Goal: Transaction & Acquisition: Book appointment/travel/reservation

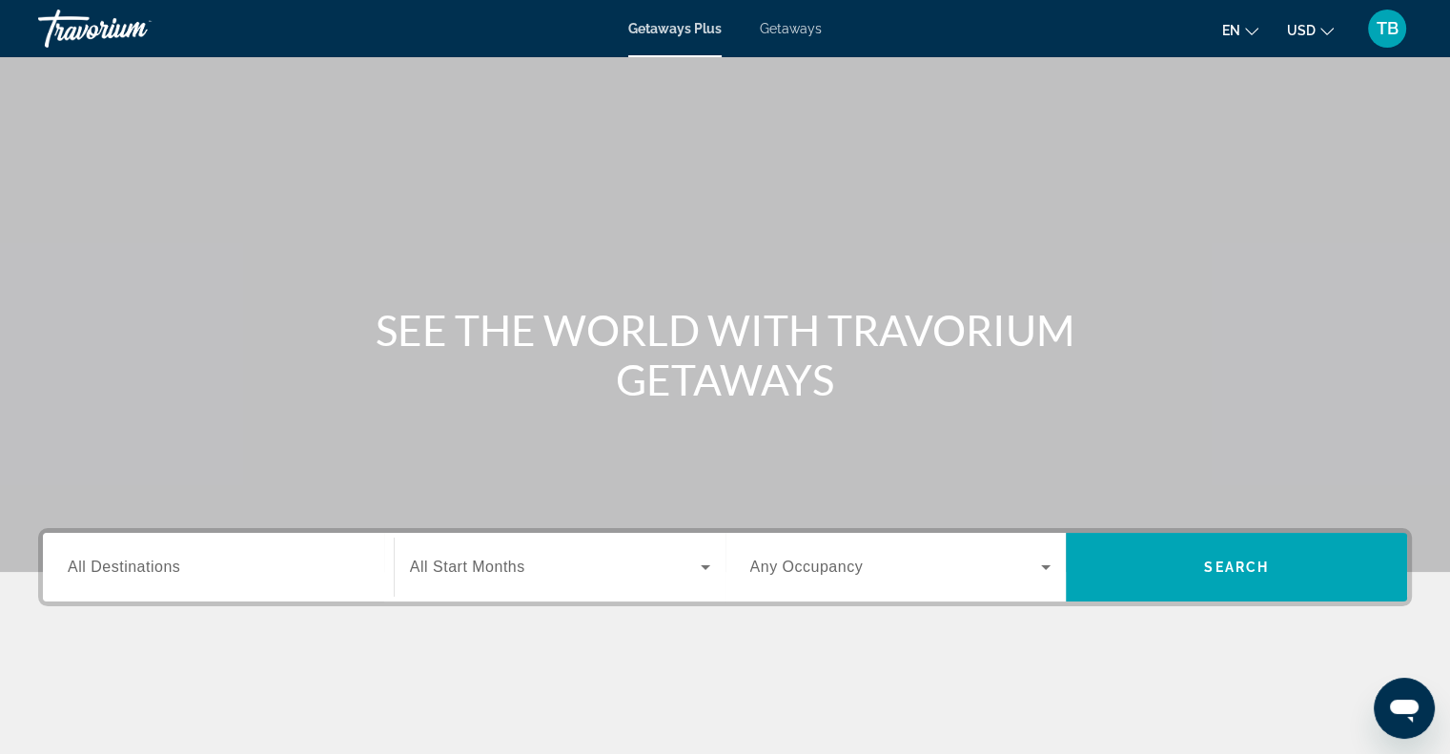
click at [778, 30] on span "Getaways" at bounding box center [791, 28] width 62 height 15
click at [157, 566] on span "All Destinations" at bounding box center [124, 567] width 112 height 16
click at [157, 566] on input "Destination All Destinations" at bounding box center [218, 568] width 301 height 23
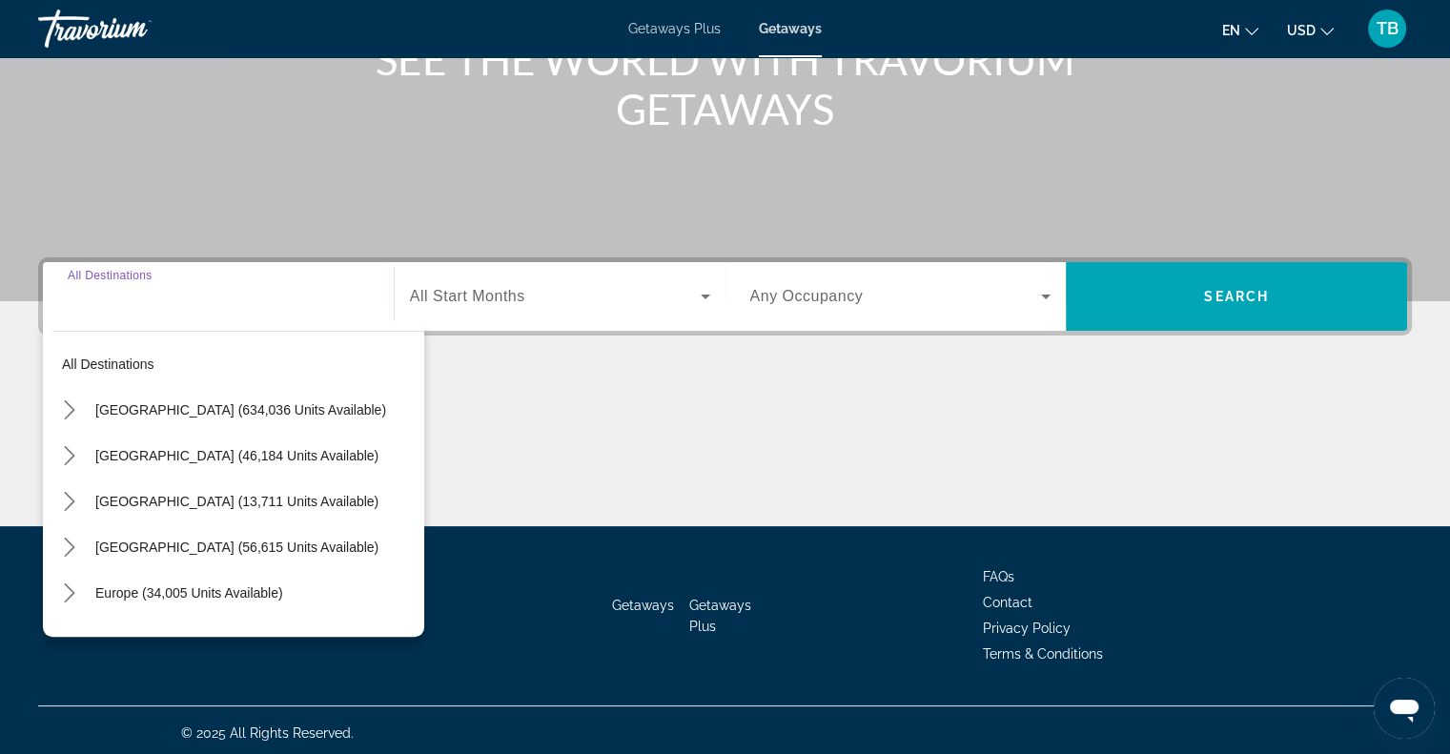
scroll to position [275, 0]
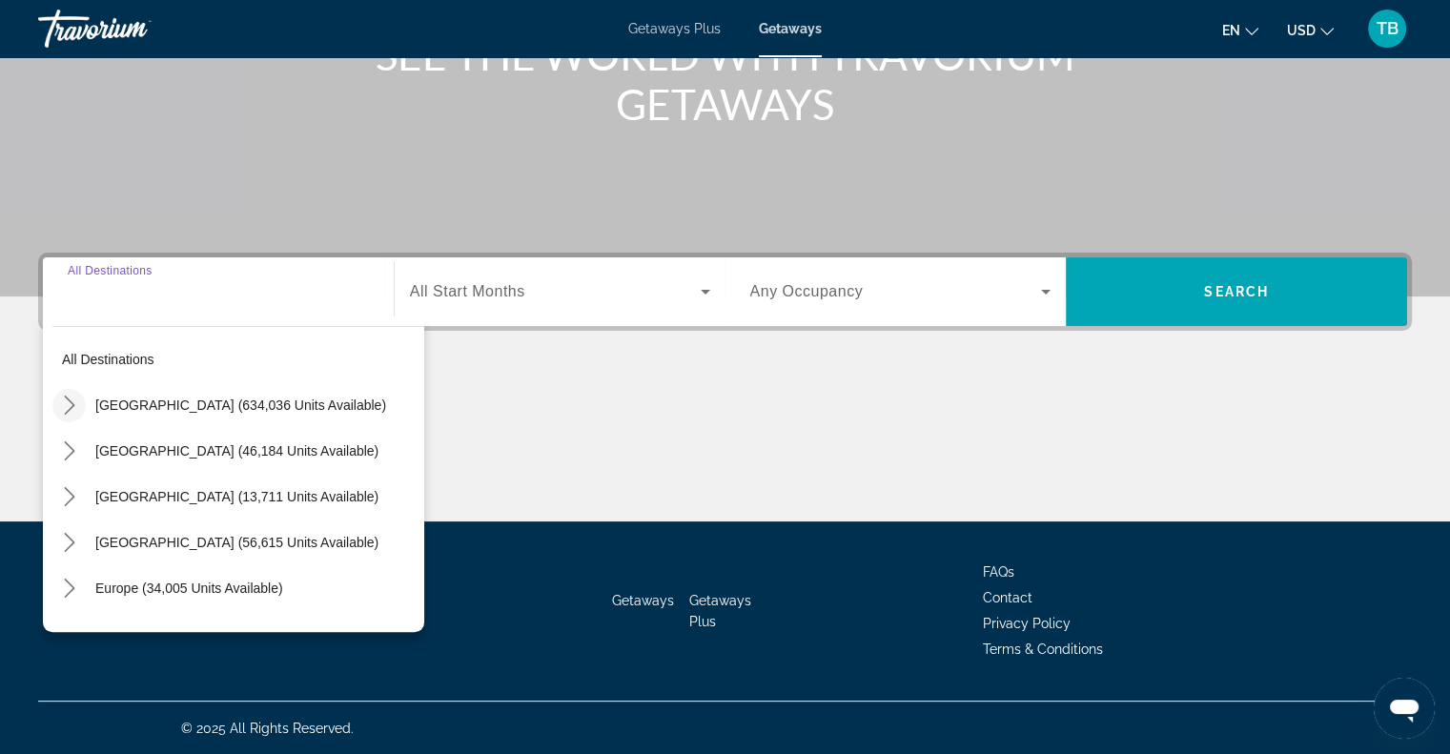
click at [70, 402] on icon "Toggle United States (634,036 units available) submenu" at bounding box center [69, 405] width 19 height 19
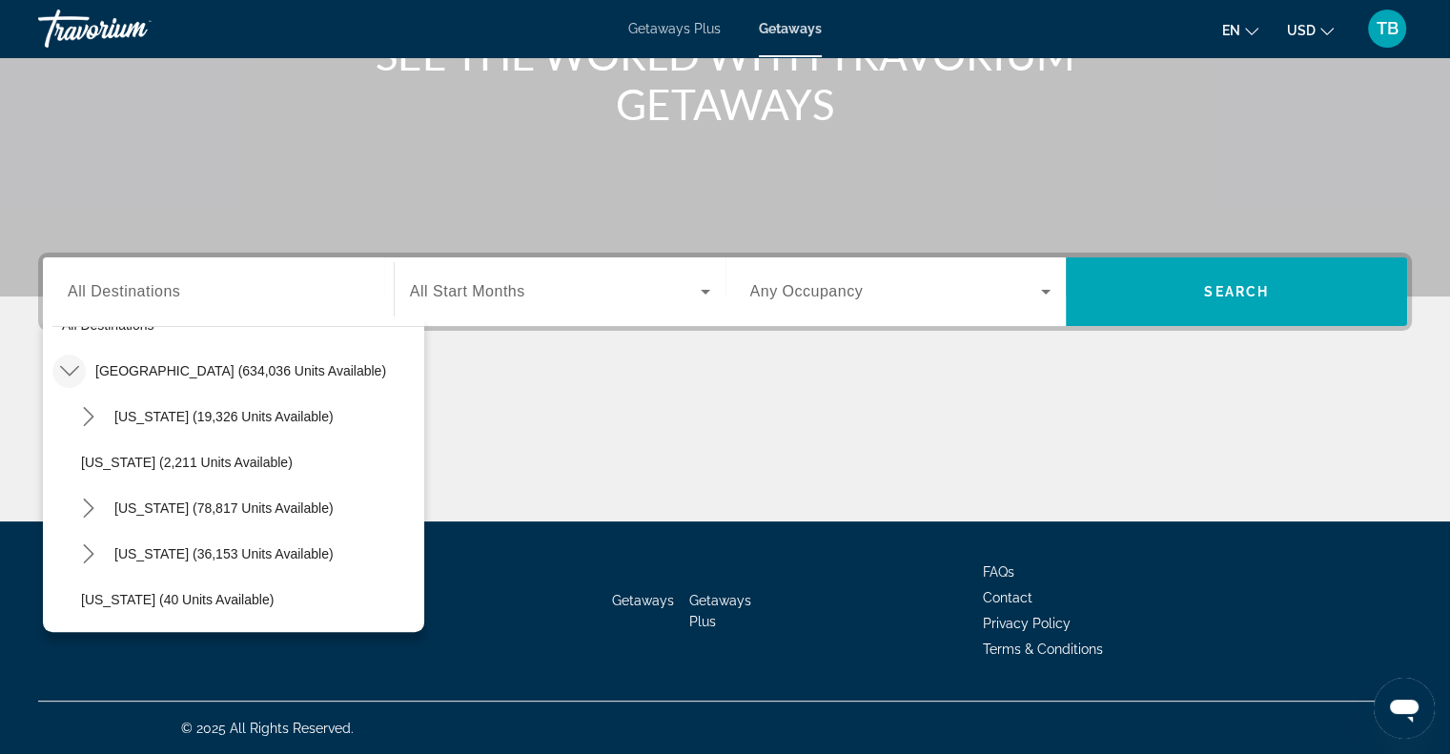
scroll to position [0, 0]
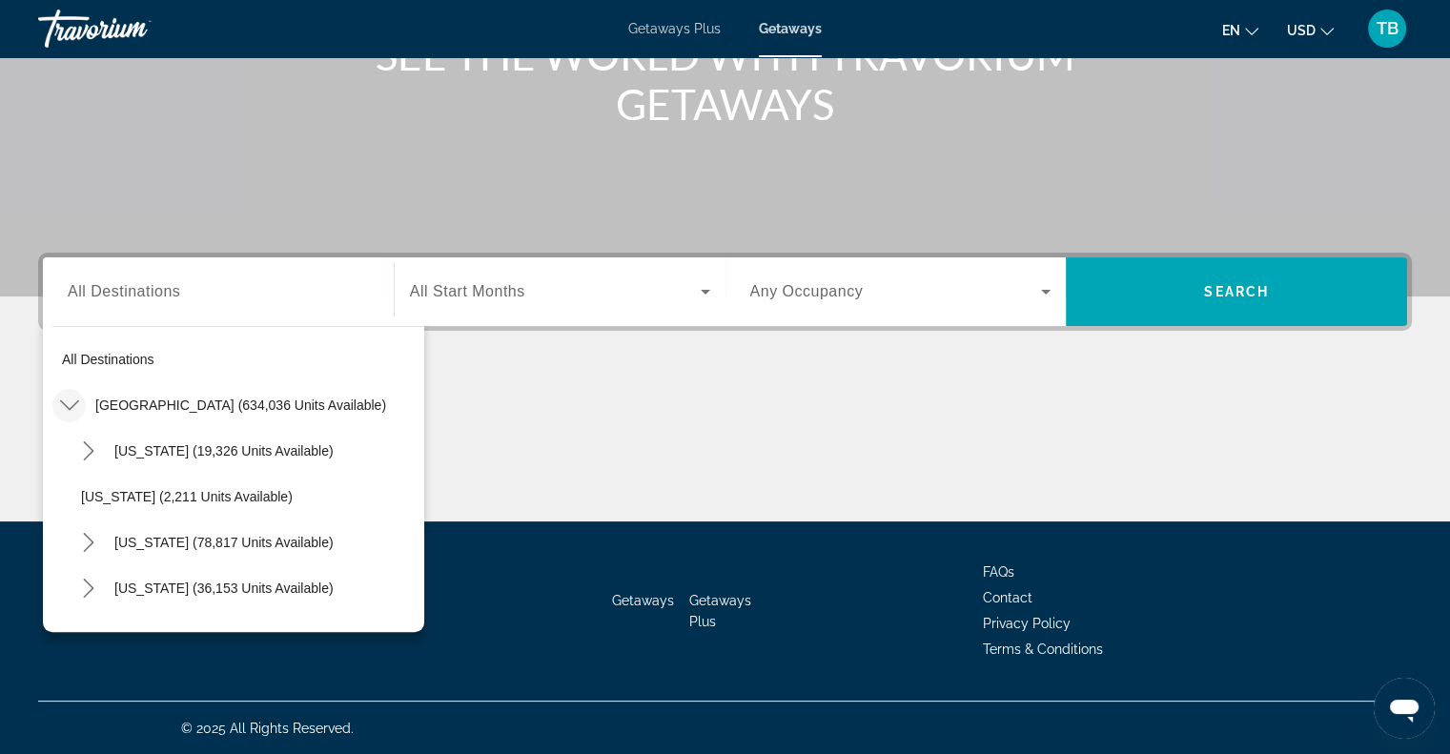
click at [75, 397] on icon "Toggle United States (634,036 units available) submenu" at bounding box center [69, 405] width 19 height 19
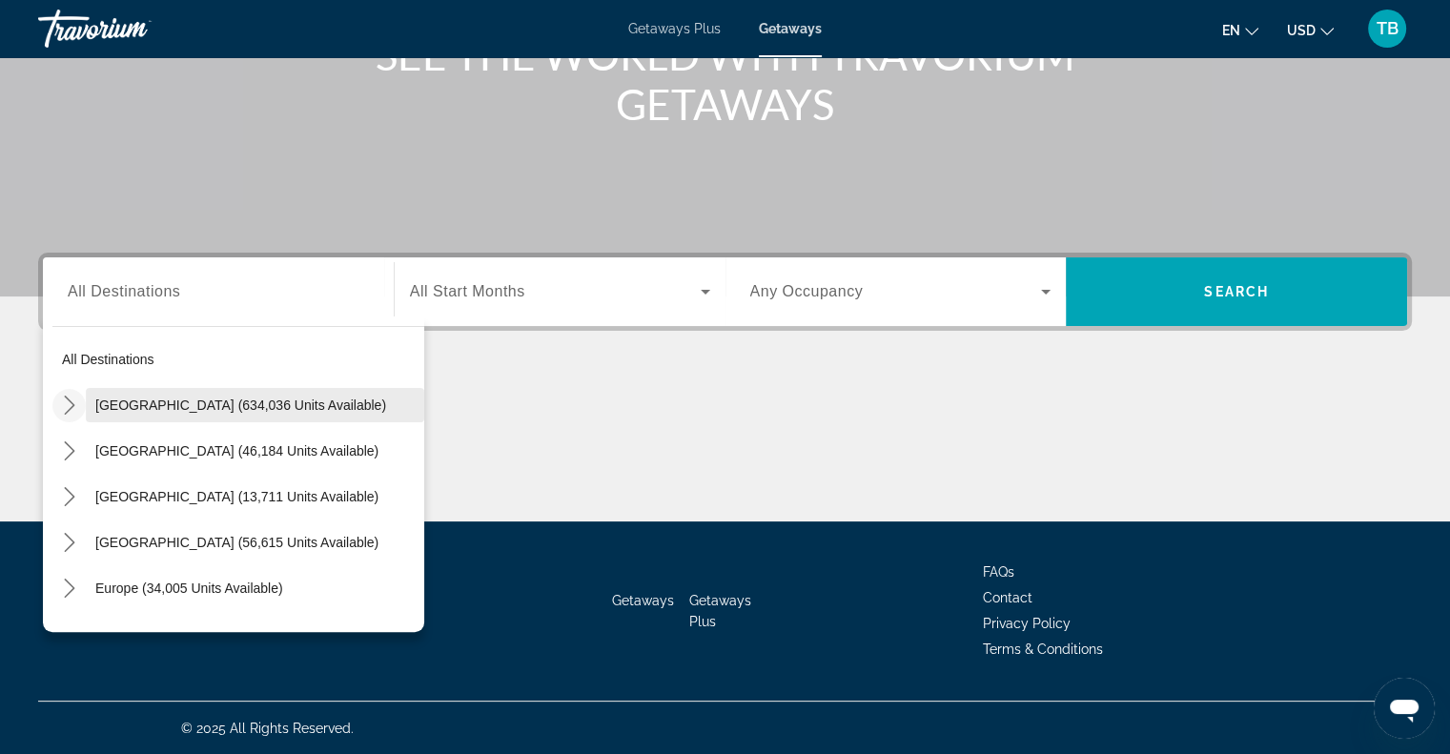
click at [115, 401] on span "[GEOGRAPHIC_DATA] (634,036 units available)" at bounding box center [240, 405] width 291 height 15
type input "**********"
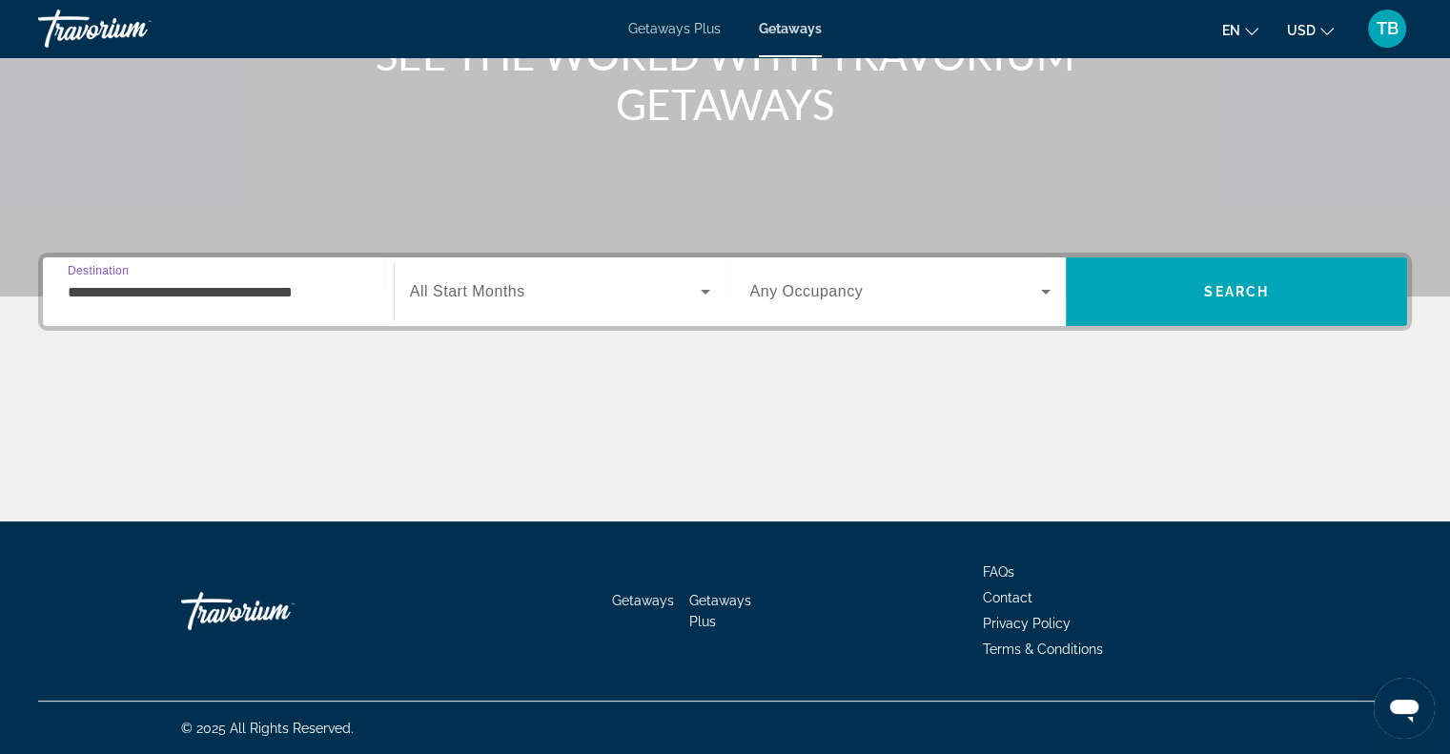
click at [99, 298] on input "**********" at bounding box center [218, 292] width 301 height 23
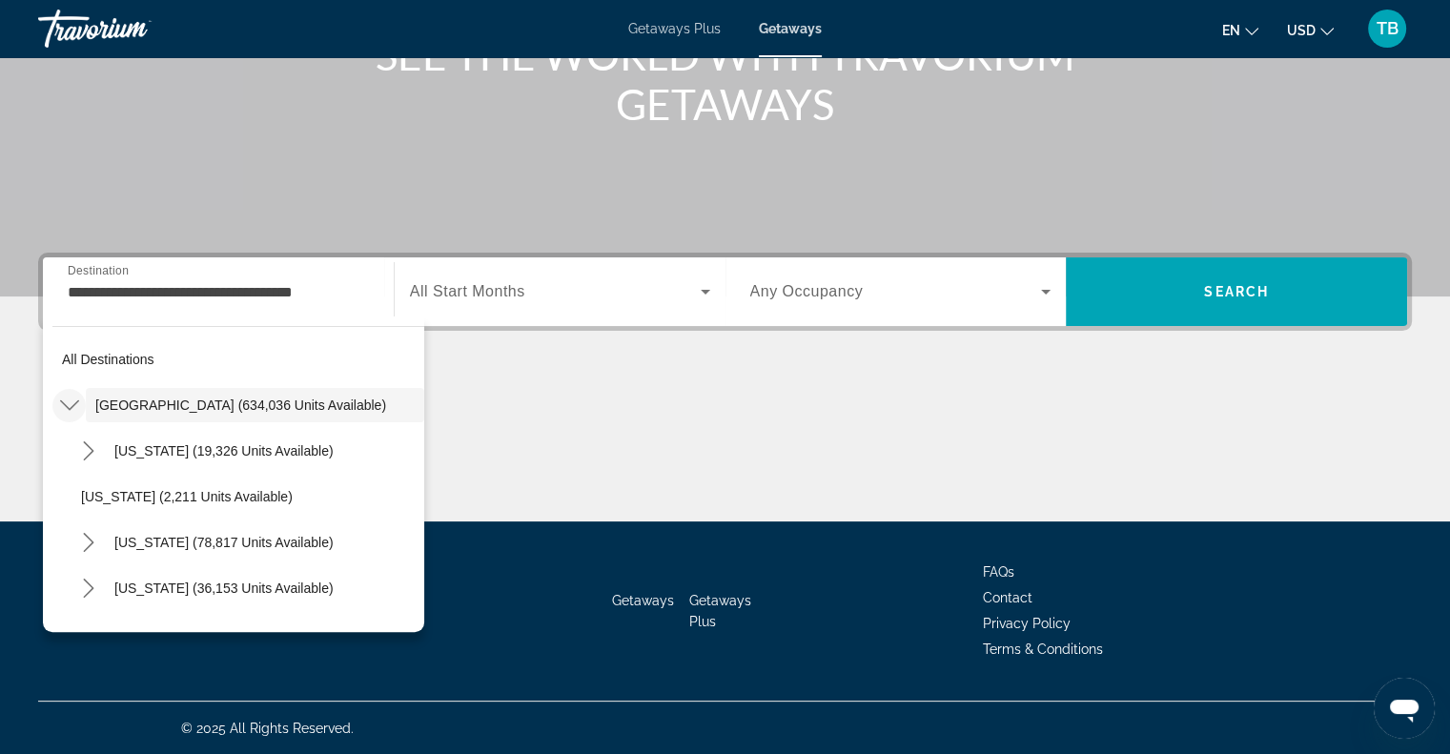
click at [65, 405] on icon "Toggle United States (634,036 units available) submenu" at bounding box center [68, 405] width 19 height 10
click at [81, 300] on input "**********" at bounding box center [218, 292] width 301 height 23
click at [454, 346] on div "**********" at bounding box center [725, 387] width 1450 height 269
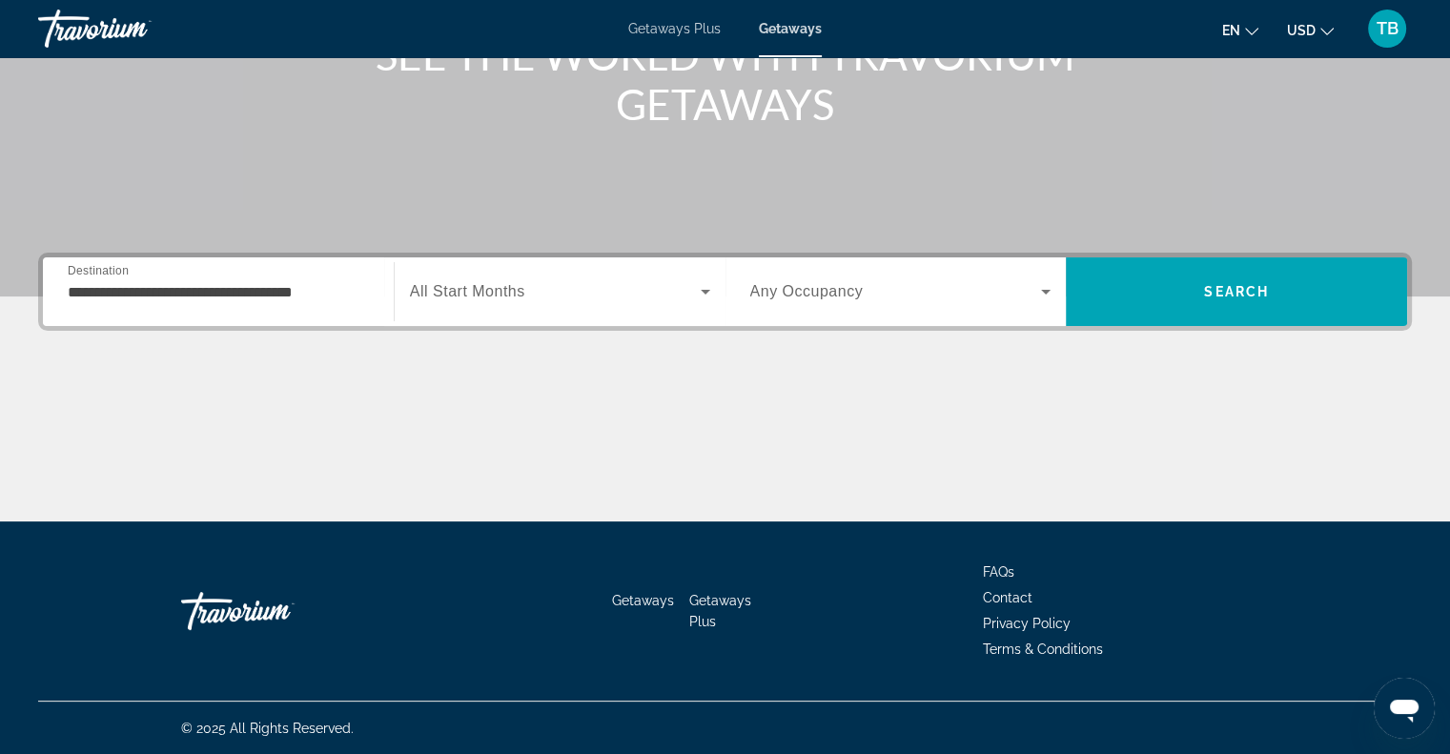
click at [133, 290] on input "**********" at bounding box center [218, 292] width 301 height 23
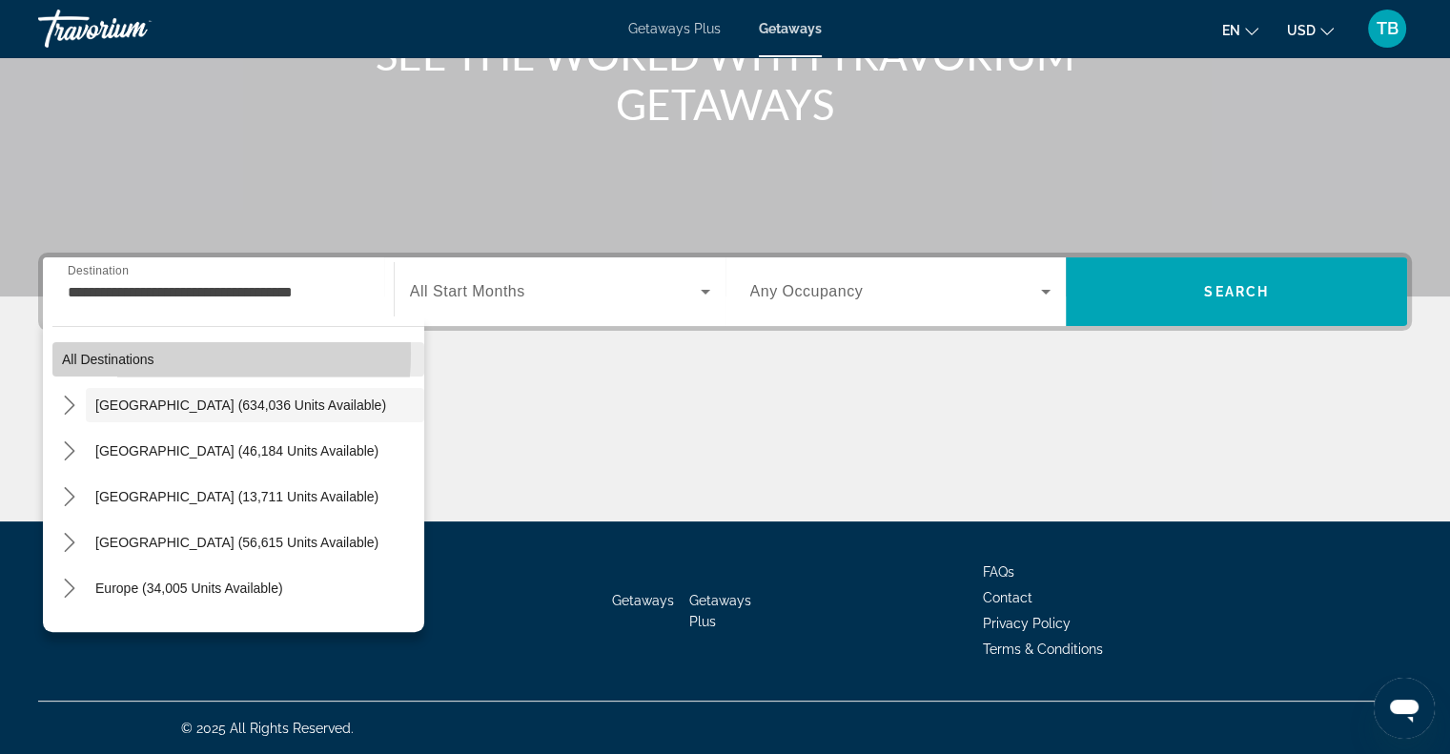
click at [142, 352] on span "All destinations" at bounding box center [108, 359] width 92 height 15
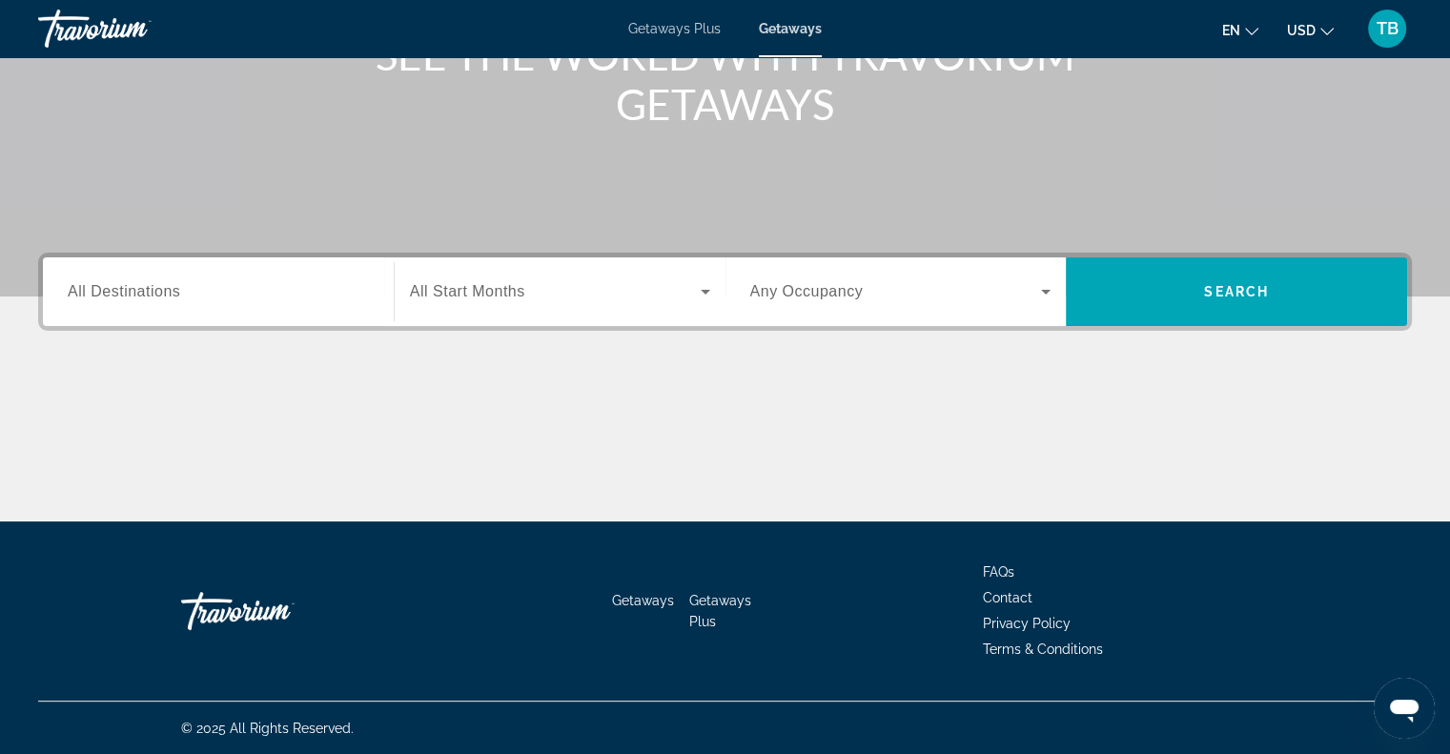
click at [92, 293] on span "All Destinations" at bounding box center [124, 291] width 112 height 16
click at [92, 293] on input "Destination All Destinations" at bounding box center [218, 292] width 301 height 23
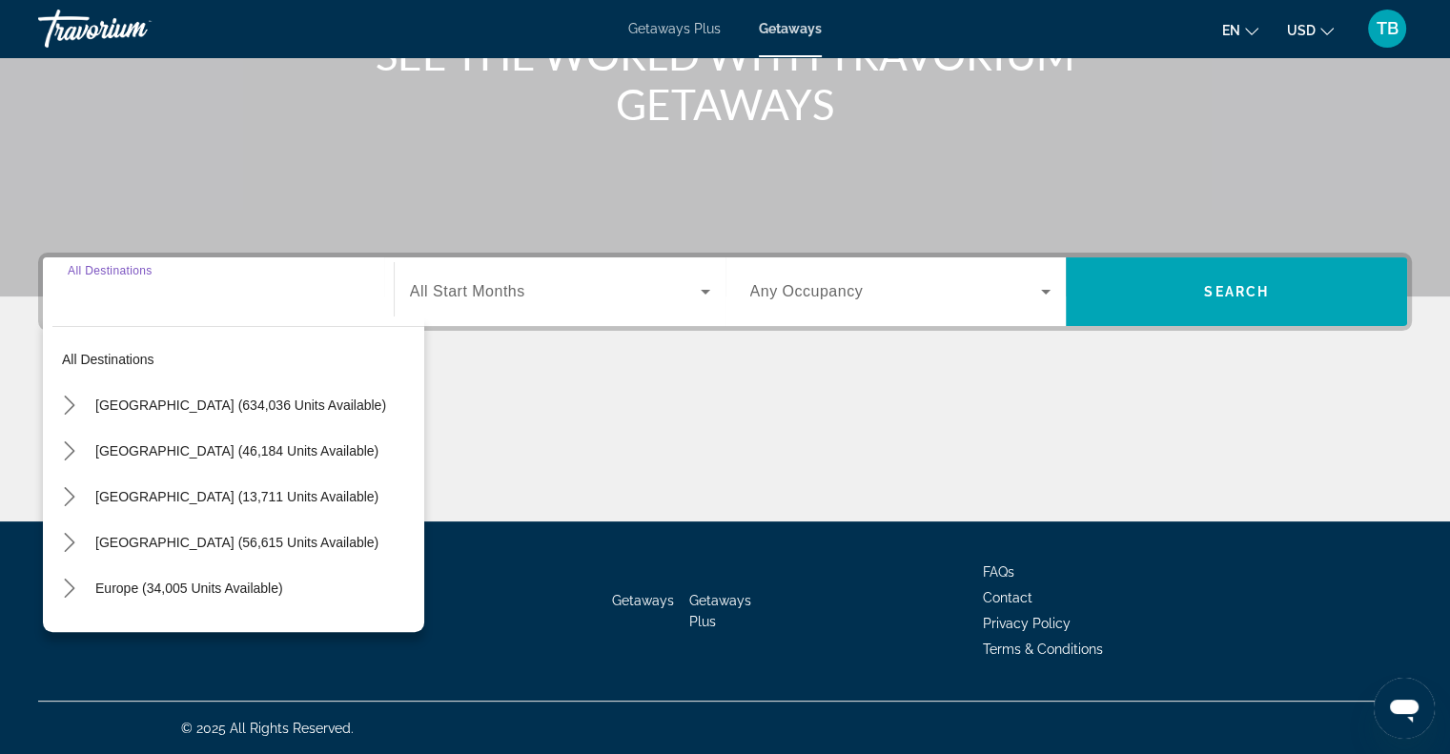
click at [309, 282] on input "Destination All Destinations" at bounding box center [218, 292] width 301 height 23
click at [557, 343] on div "Destination All Destinations All destinations [GEOGRAPHIC_DATA] (634,036 units …" at bounding box center [725, 387] width 1450 height 269
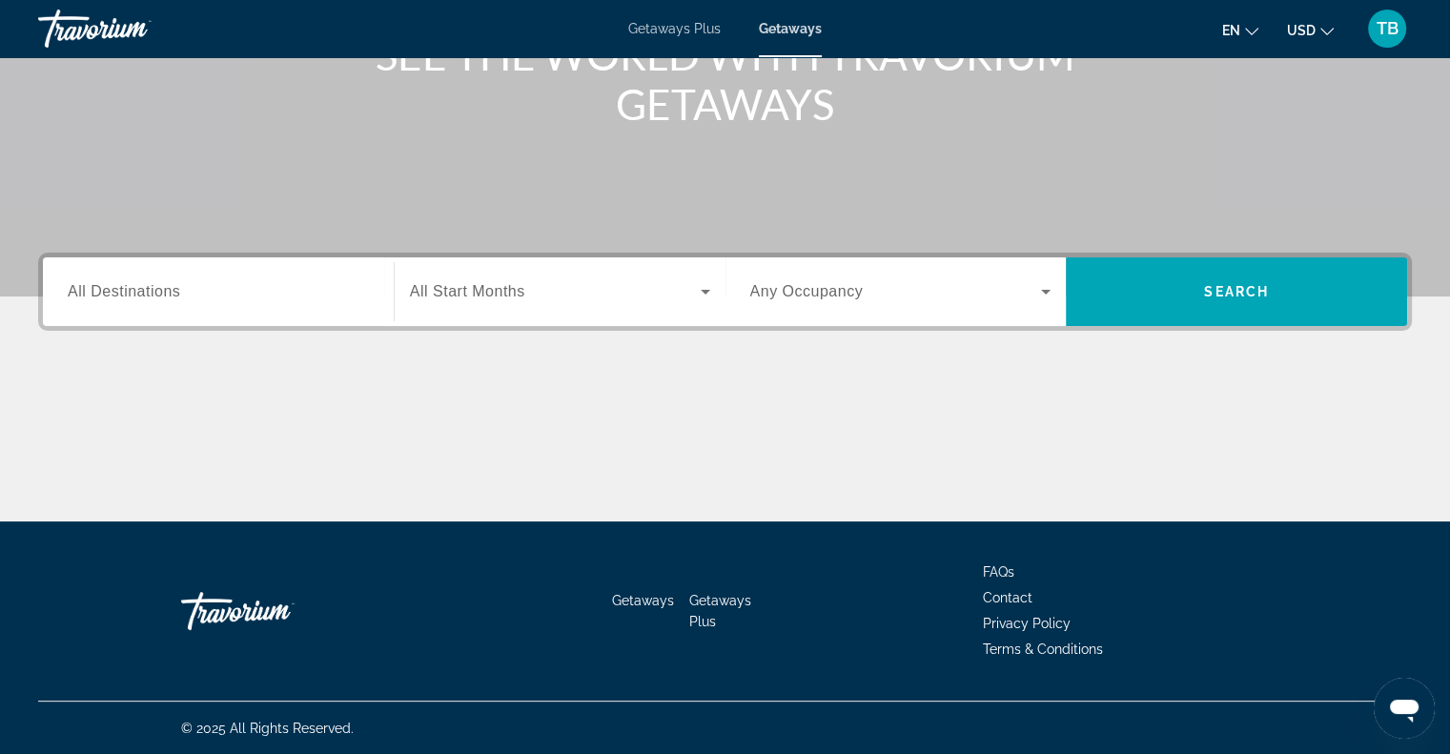
click at [792, 34] on span "Getaways" at bounding box center [790, 28] width 63 height 15
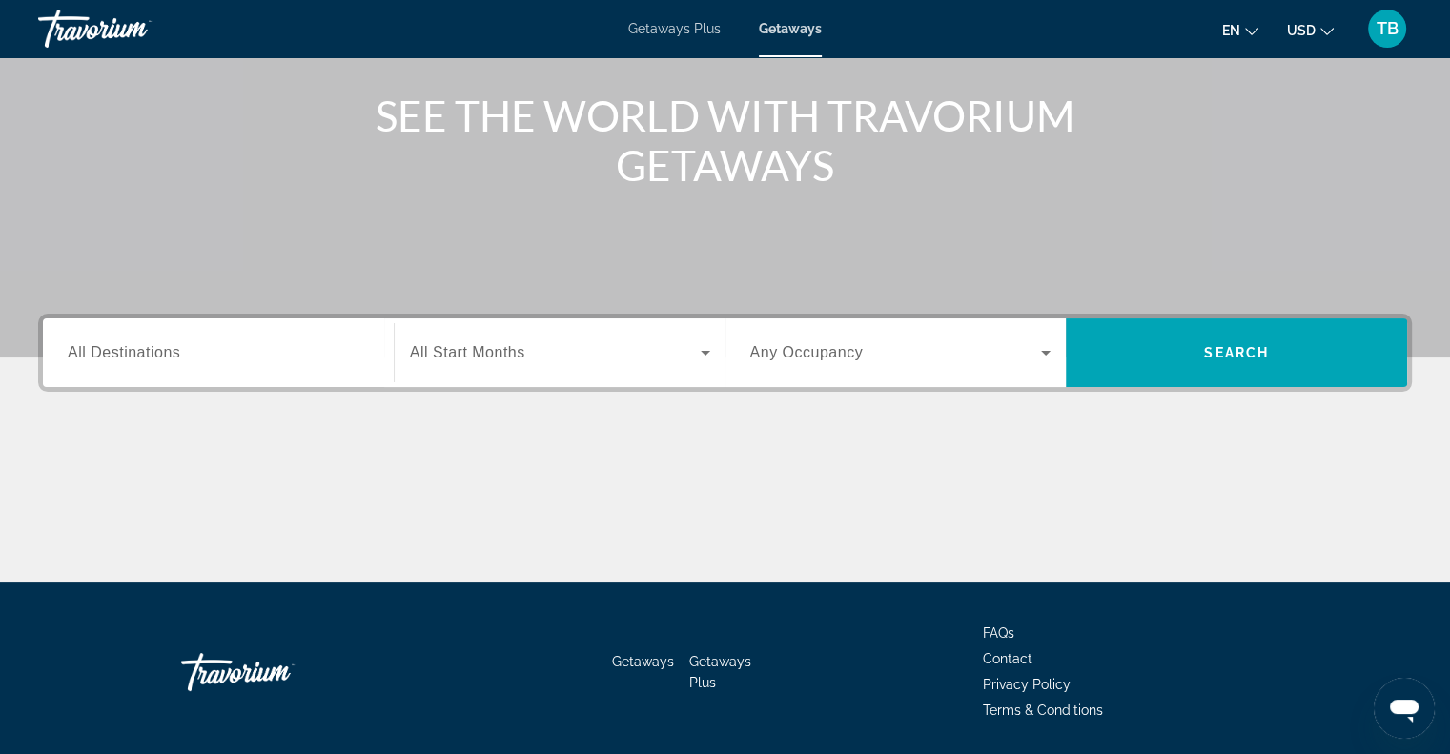
scroll to position [216, 0]
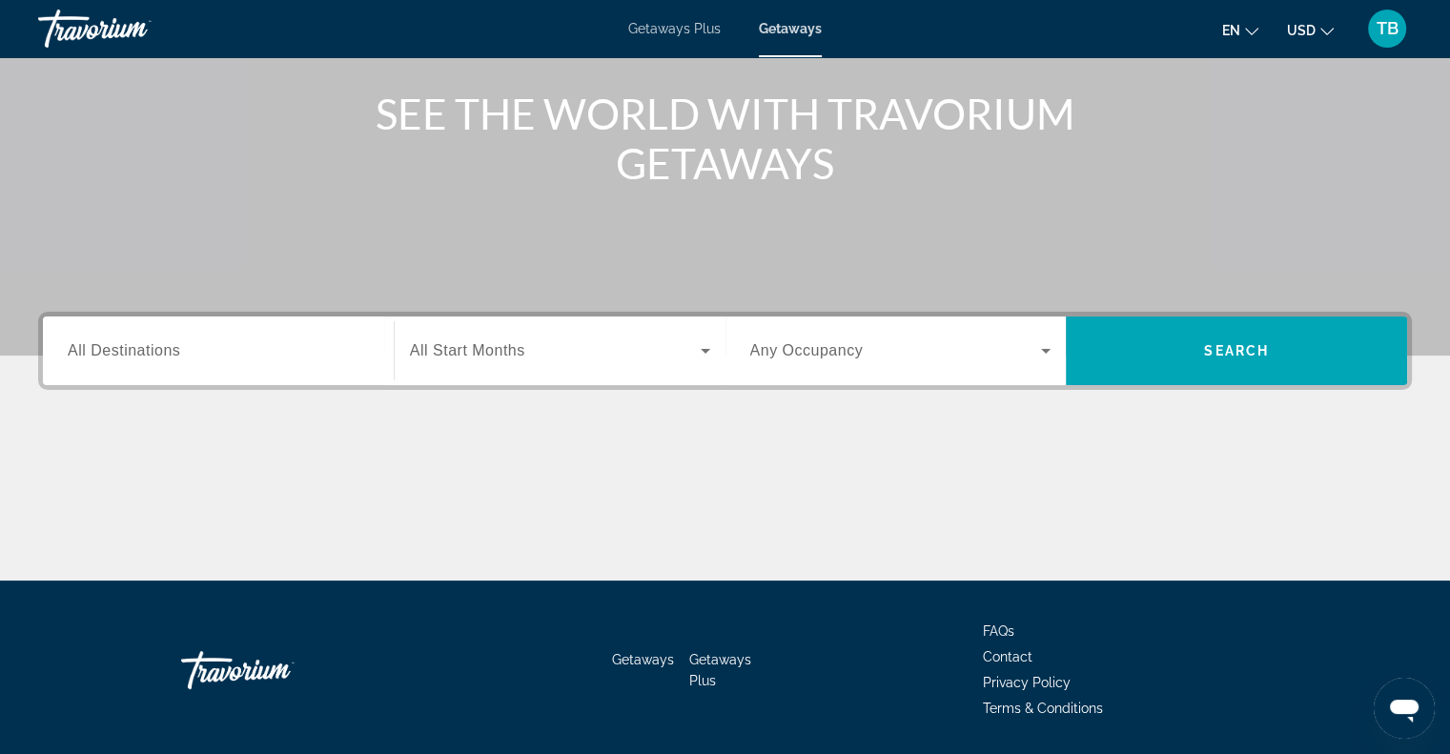
click at [79, 355] on span "All Destinations" at bounding box center [124, 350] width 112 height 16
click at [79, 355] on input "Destination All Destinations" at bounding box center [218, 351] width 301 height 23
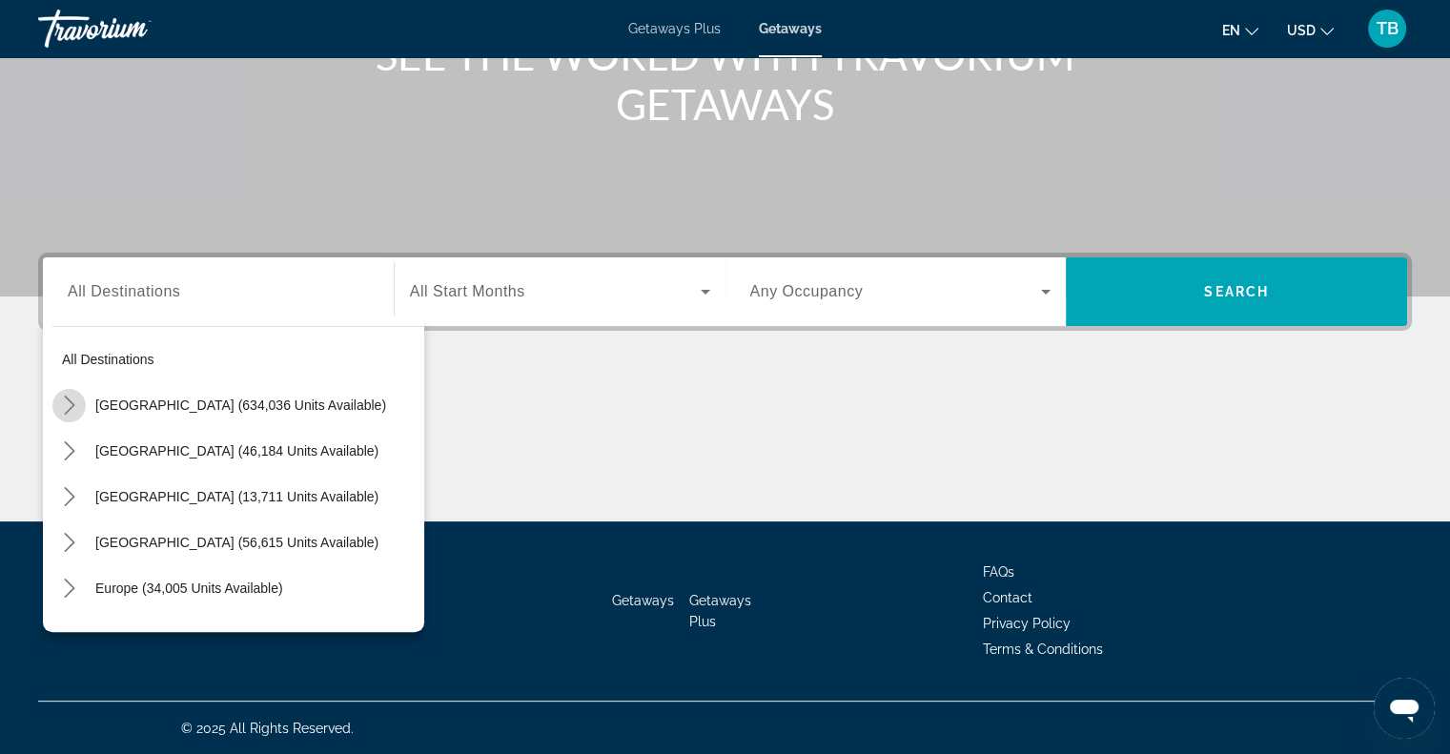
click at [65, 400] on icon "Toggle United States (634,036 units available) submenu" at bounding box center [69, 405] width 19 height 19
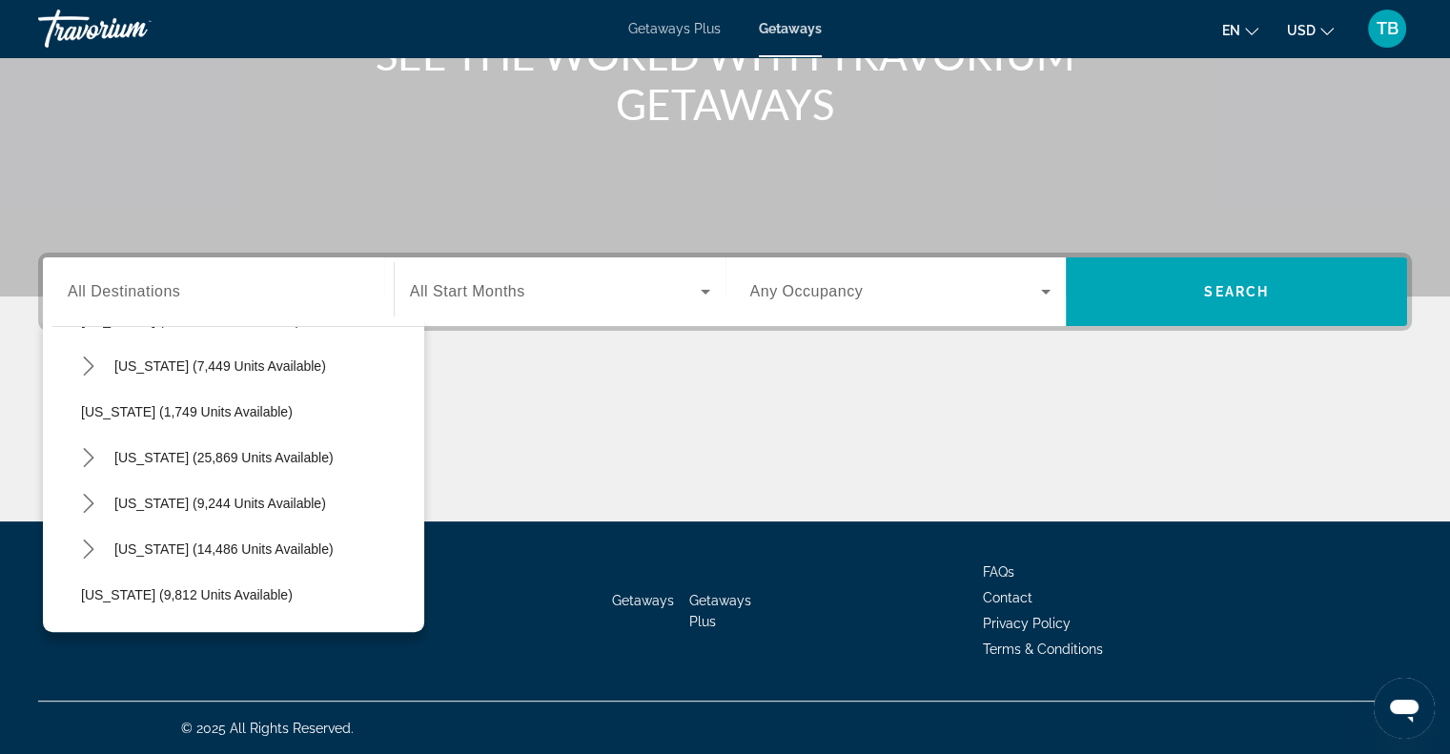
scroll to position [1557, 0]
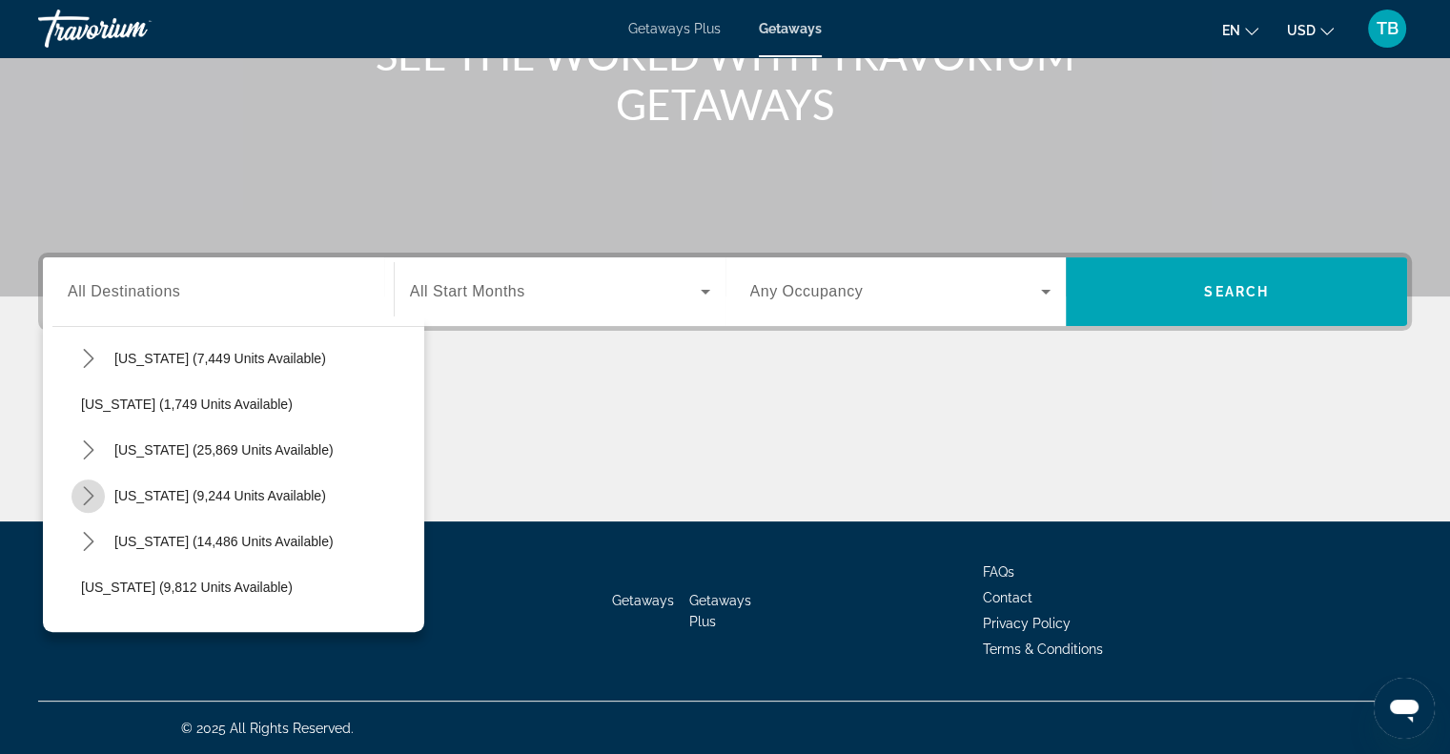
click at [86, 491] on icon "Toggle Tennessee (9,244 units available) submenu" at bounding box center [88, 495] width 19 height 19
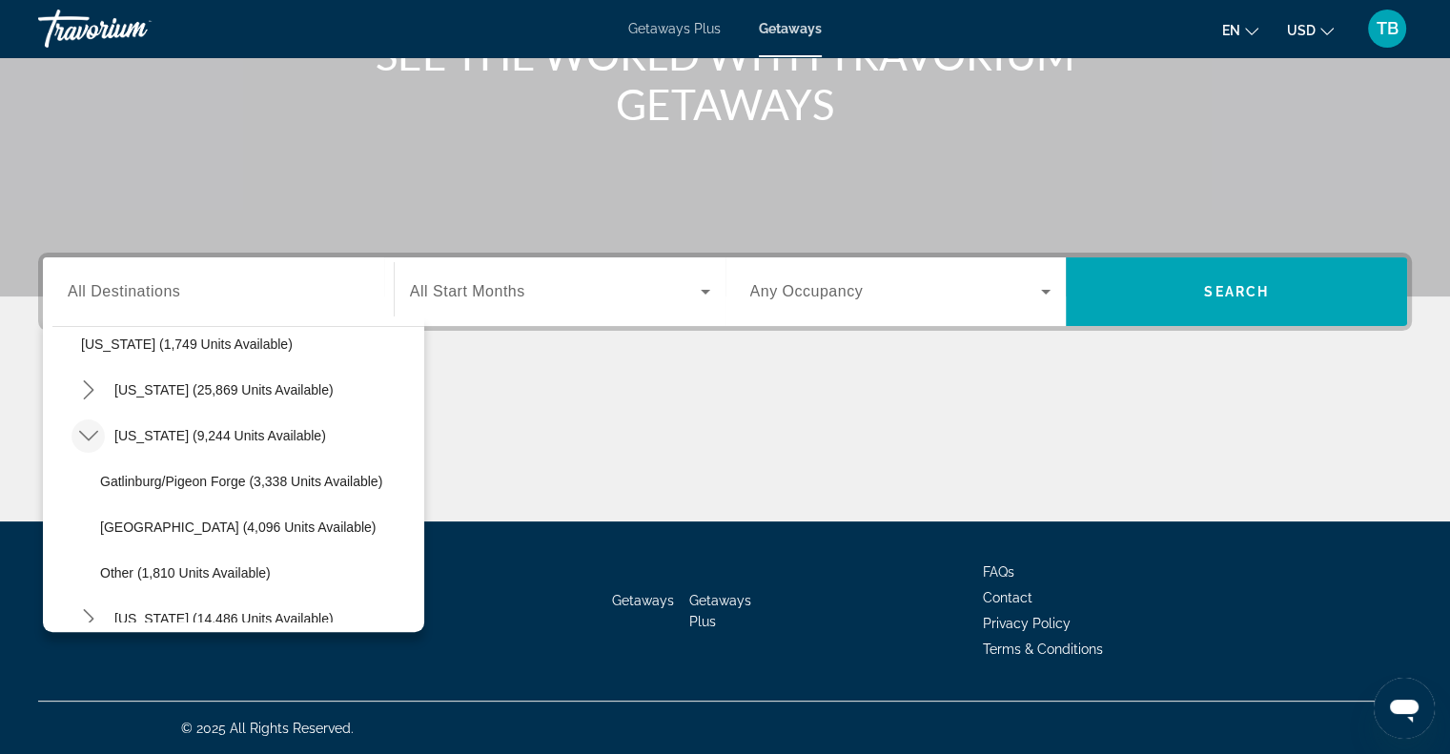
scroll to position [1641, 0]
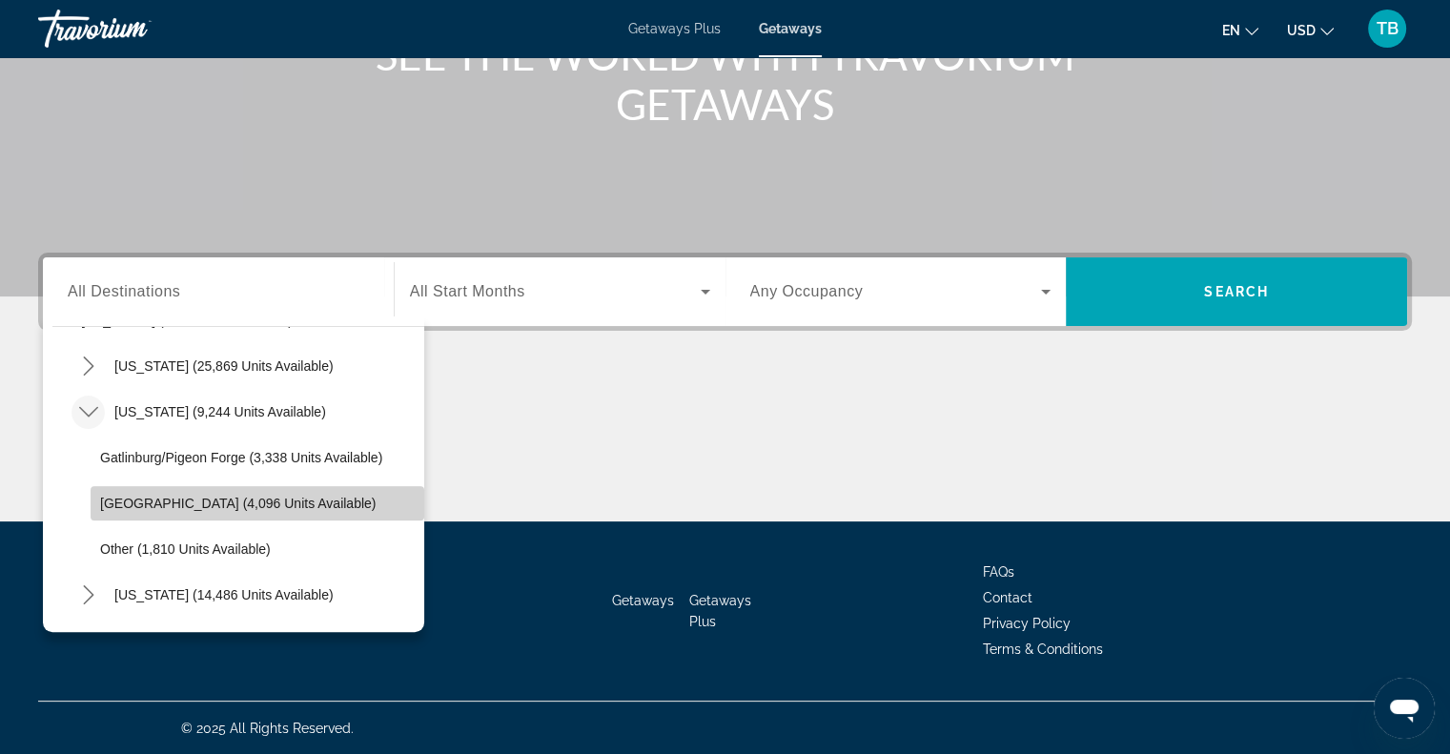
click at [270, 504] on span "[GEOGRAPHIC_DATA] (4,096 units available)" at bounding box center [237, 503] width 275 height 15
type input "**********"
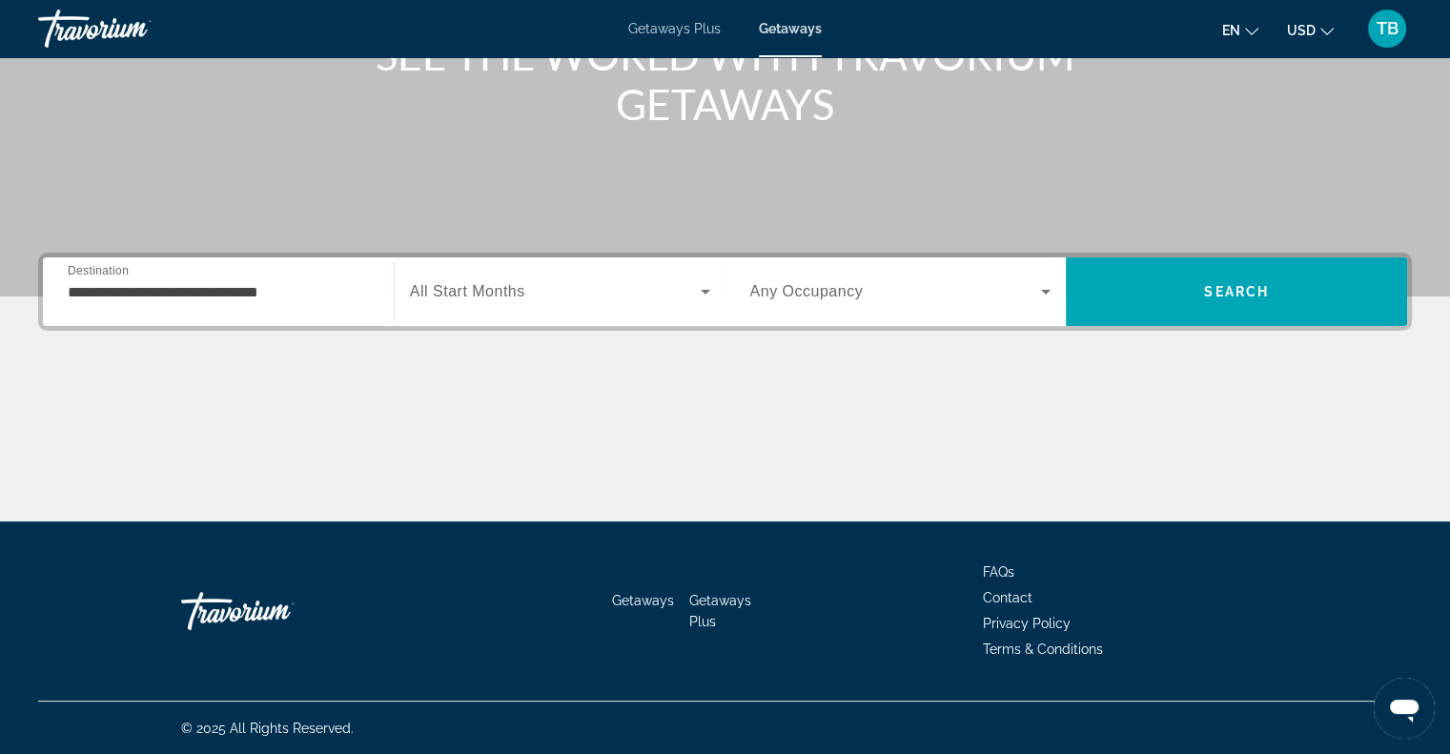
click at [425, 283] on span "All Start Months" at bounding box center [467, 291] width 115 height 16
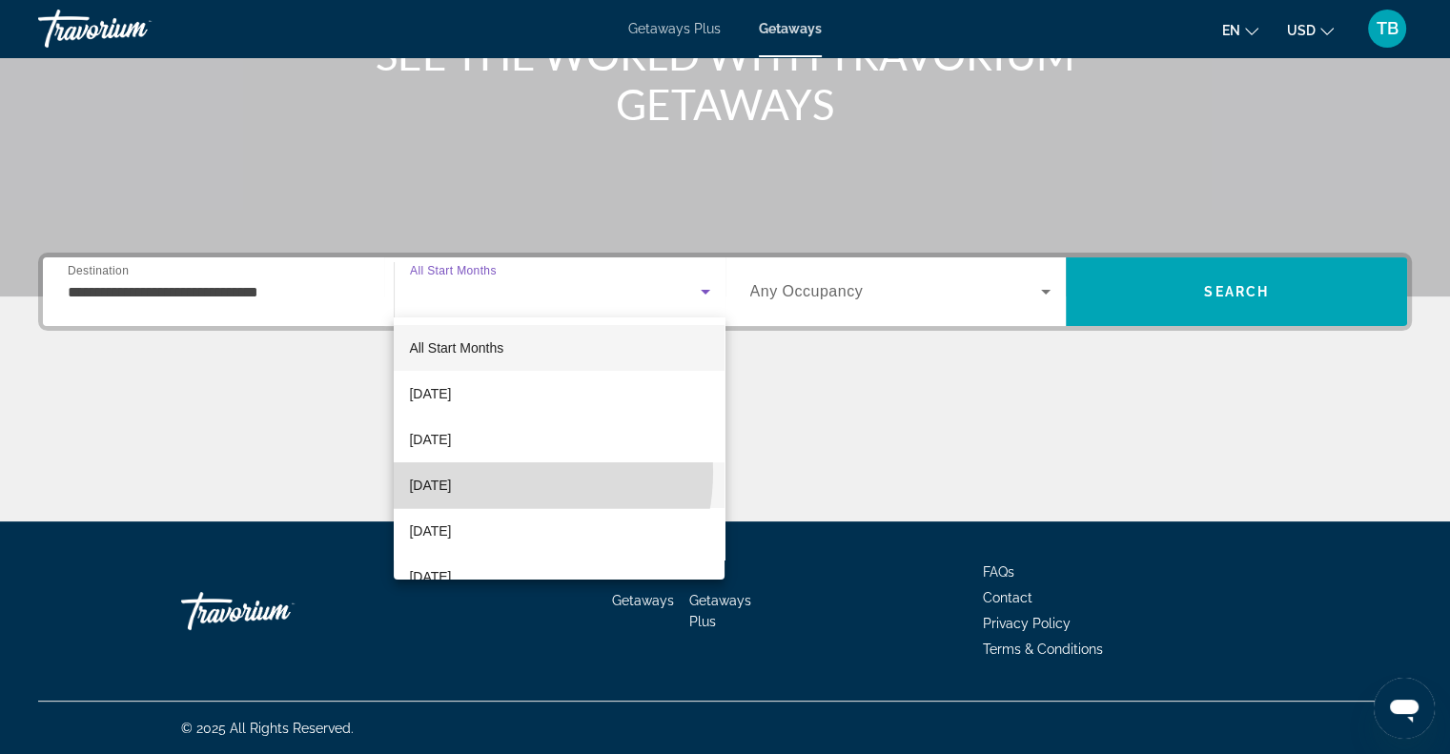
click at [492, 472] on mat-option "[DATE]" at bounding box center [559, 485] width 331 height 46
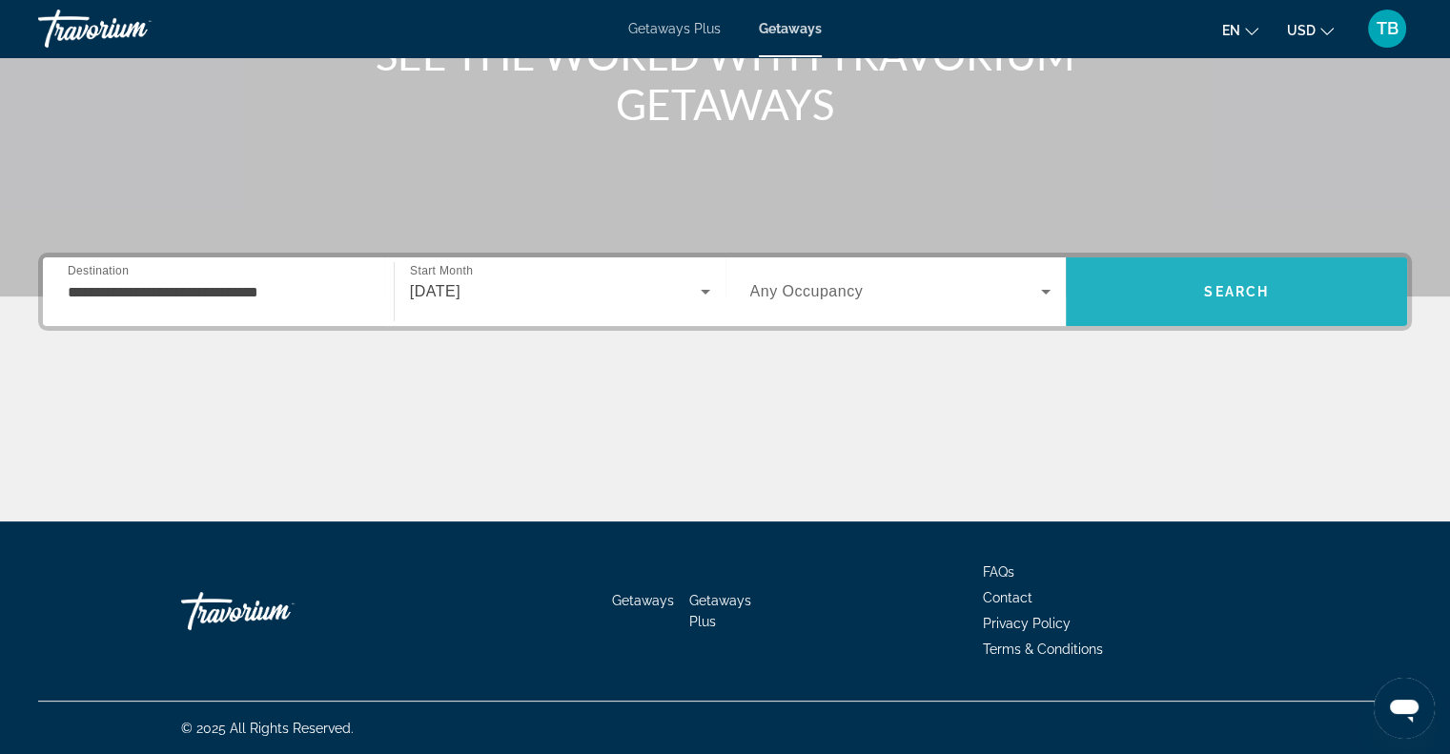
click at [1226, 288] on span "Search" at bounding box center [1236, 291] width 65 height 15
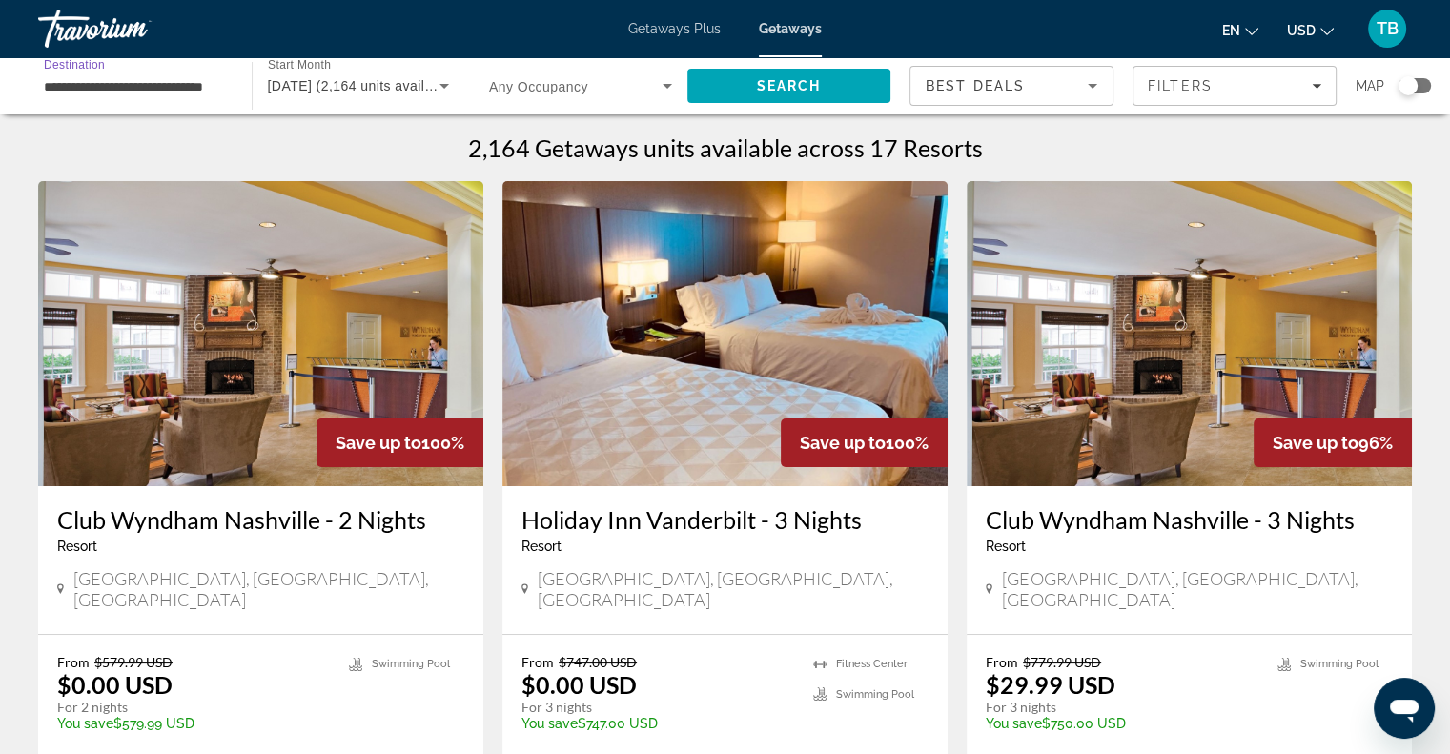
click at [91, 84] on input "**********" at bounding box center [135, 86] width 183 height 23
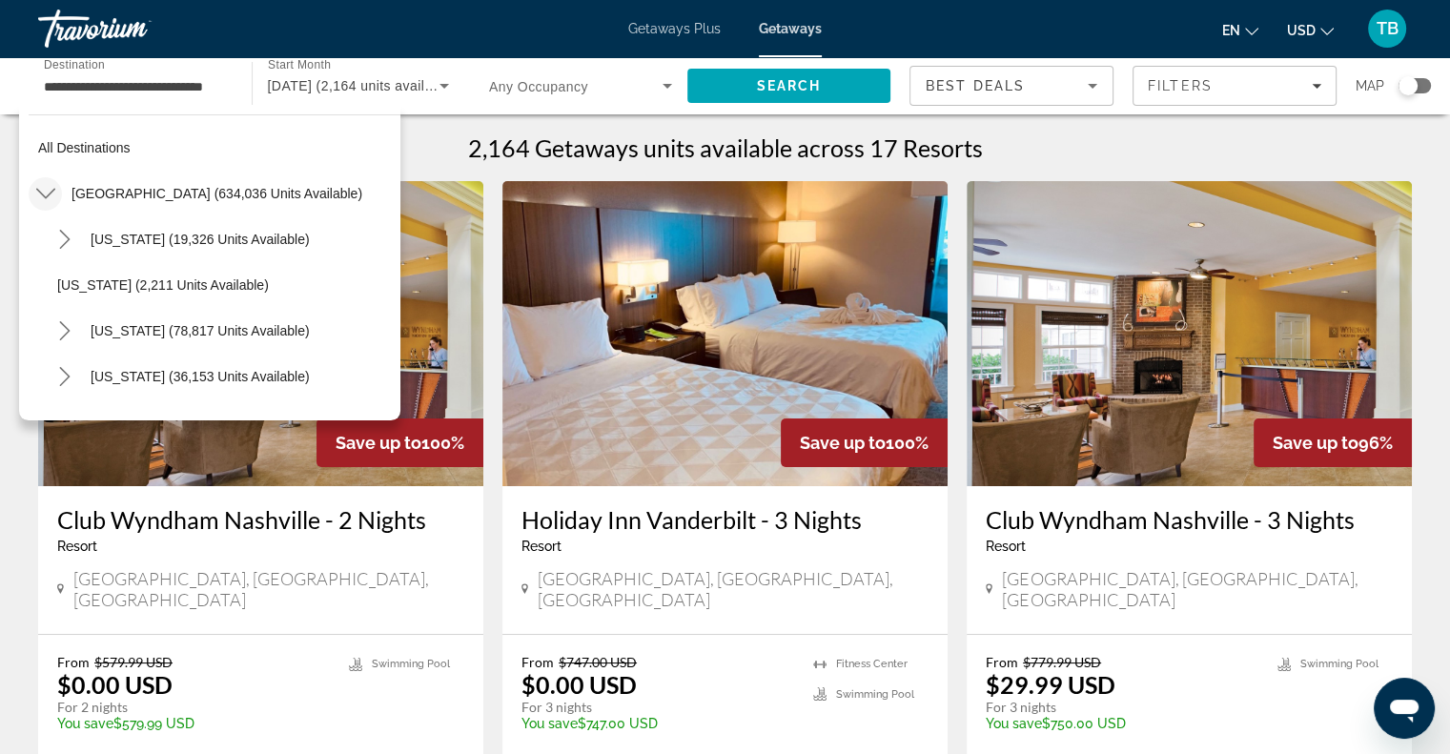
click at [46, 191] on icon "Toggle United States (634,036 units available) submenu" at bounding box center [45, 193] width 19 height 19
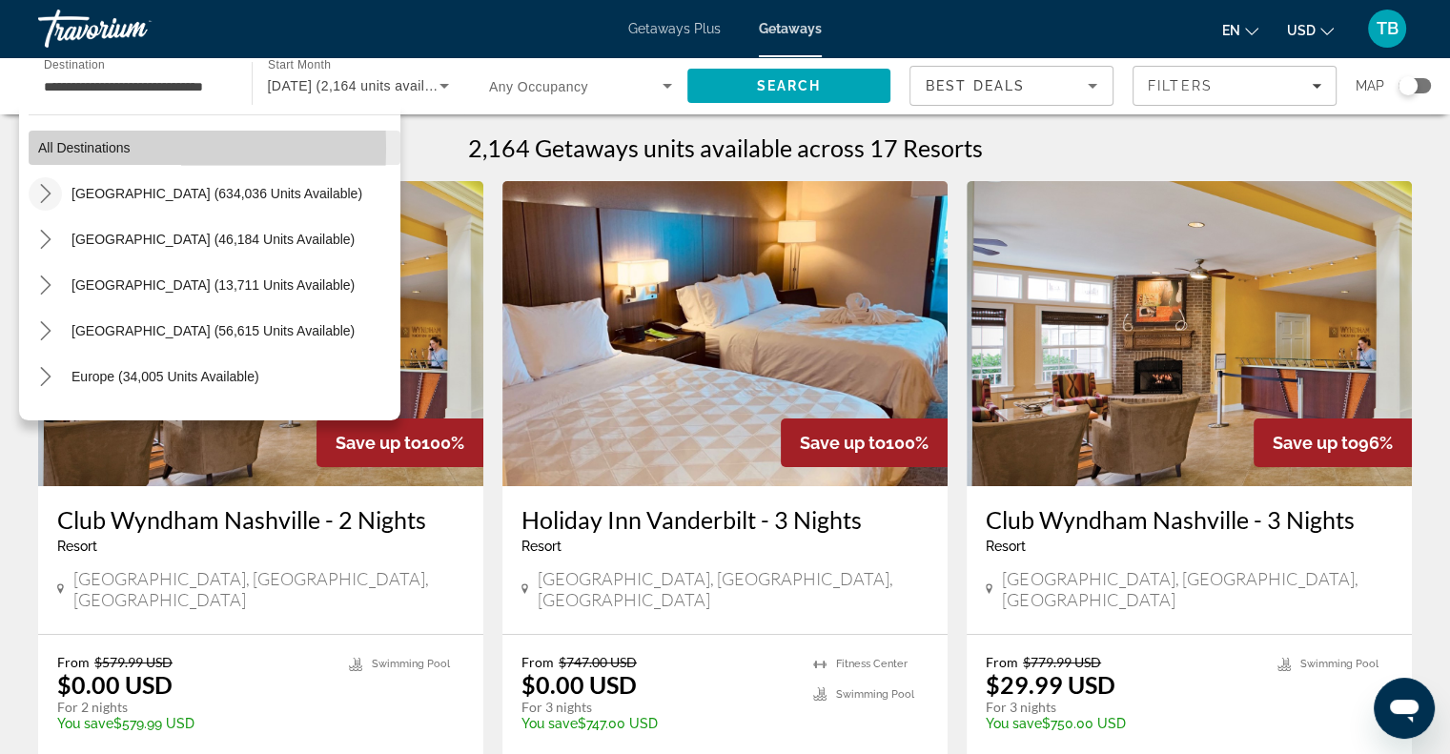
click at [41, 148] on span "All destinations" at bounding box center [84, 147] width 92 height 15
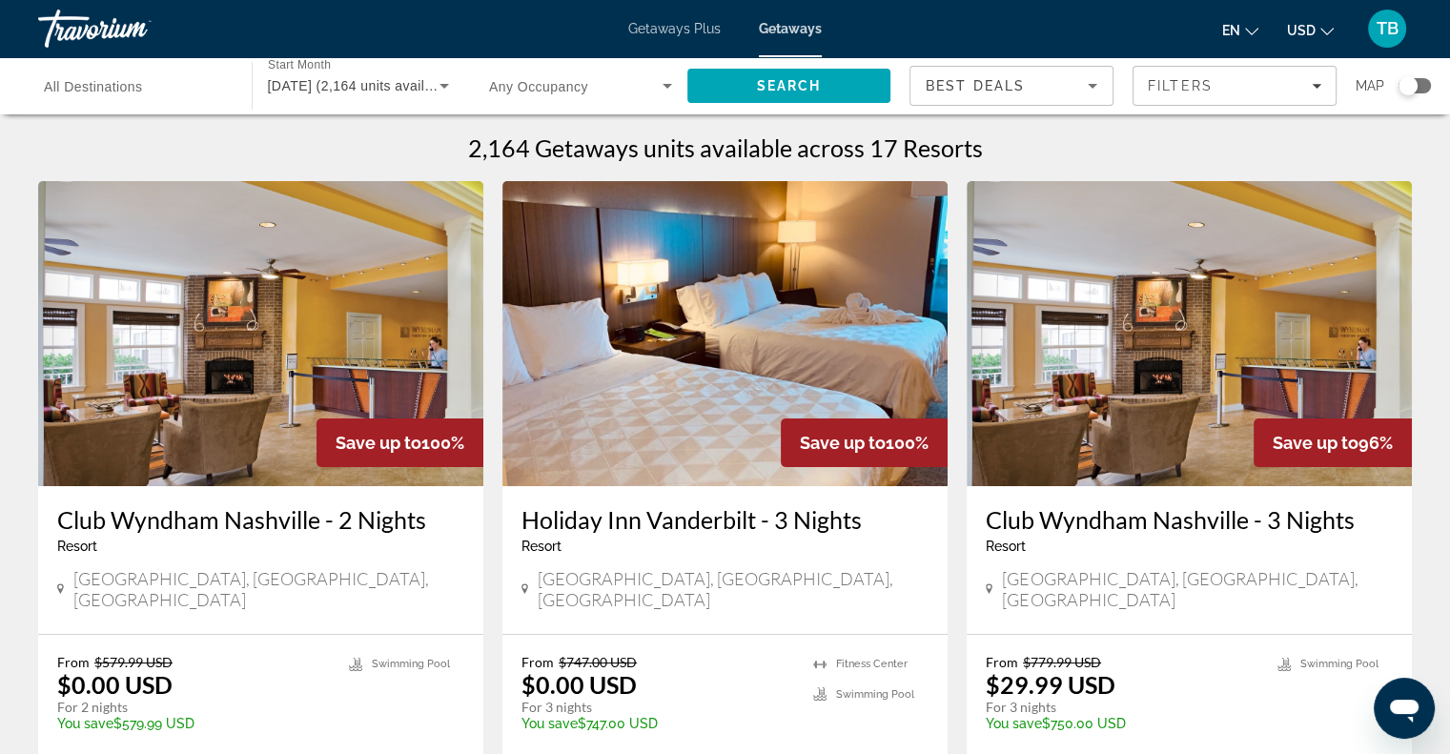
click at [82, 87] on span "All Destinations" at bounding box center [93, 86] width 99 height 15
click at [82, 87] on input "Destination All Destinations" at bounding box center [135, 86] width 183 height 23
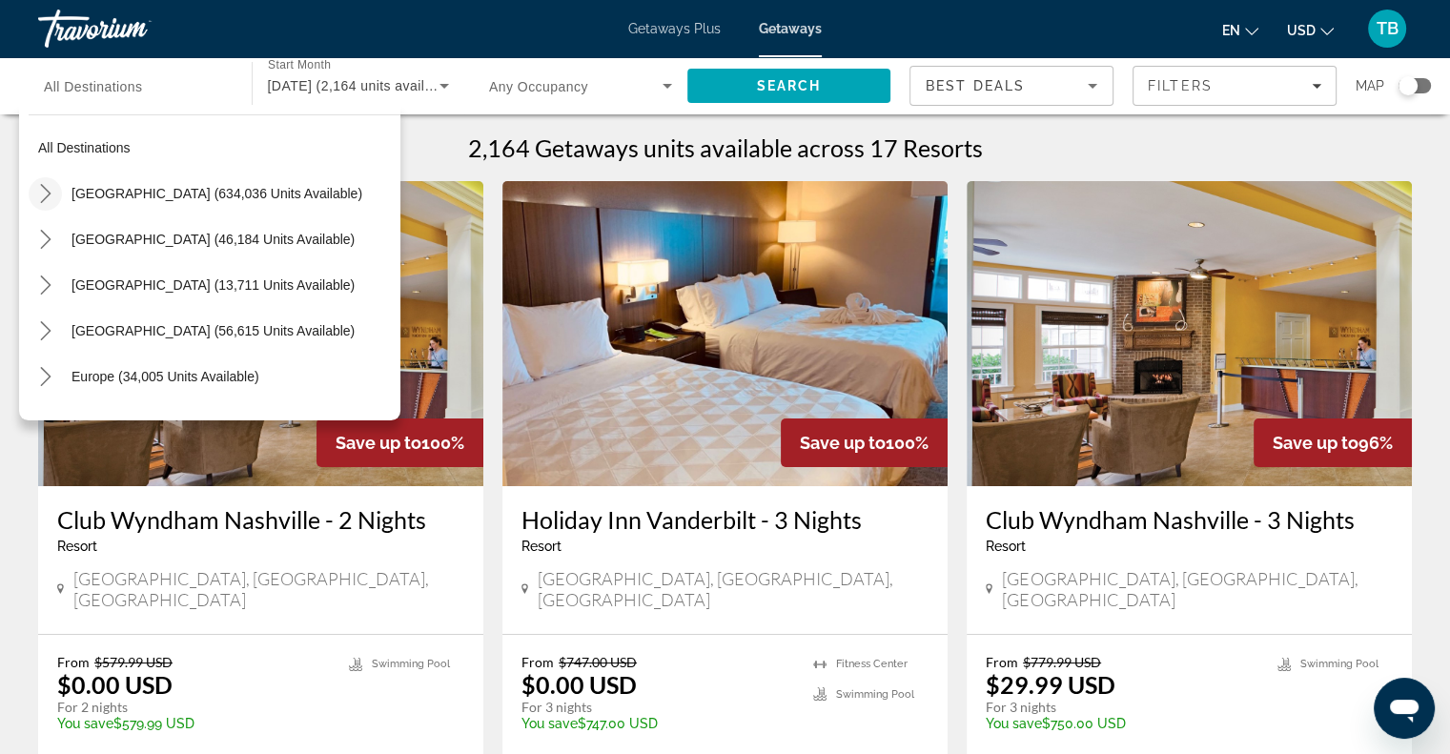
click at [47, 194] on icon "Toggle United States (634,036 units available) submenu" at bounding box center [45, 193] width 19 height 19
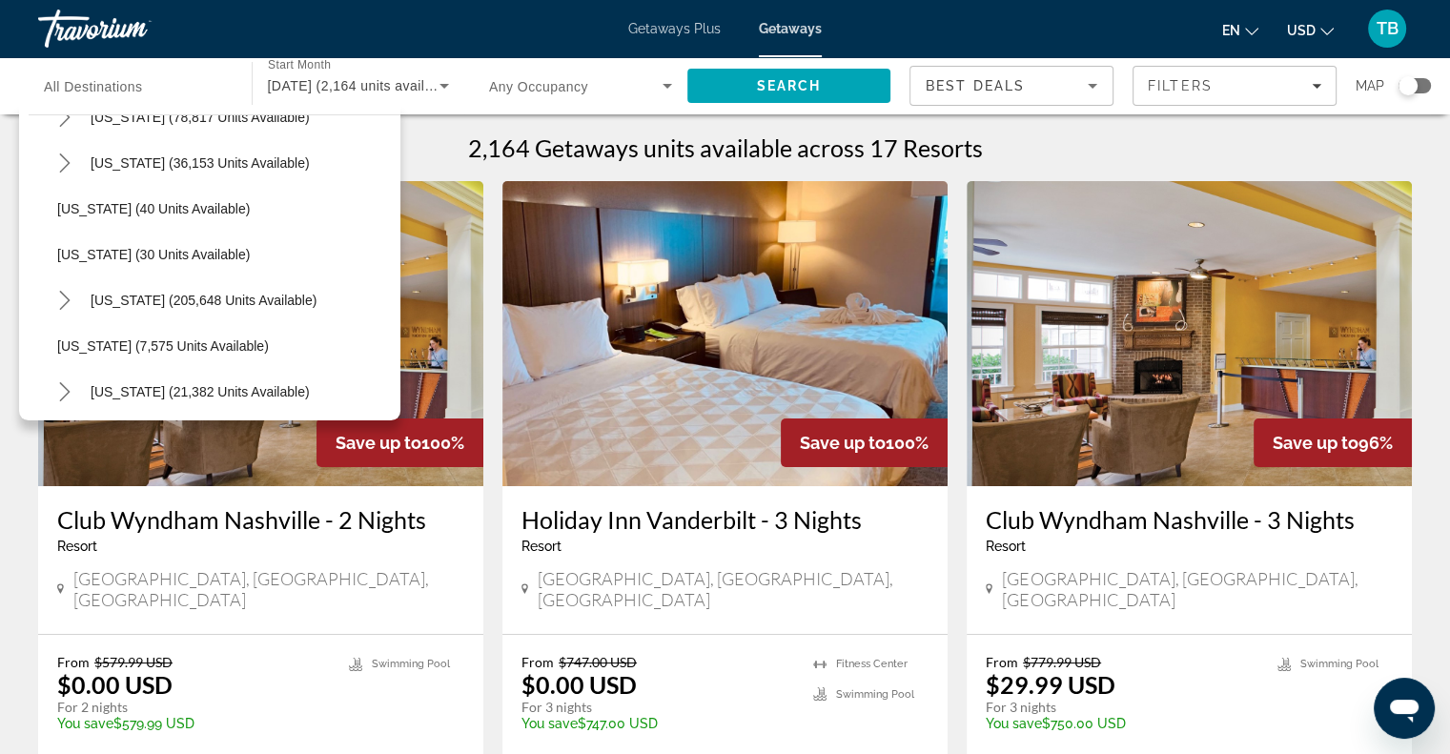
scroll to position [286, 0]
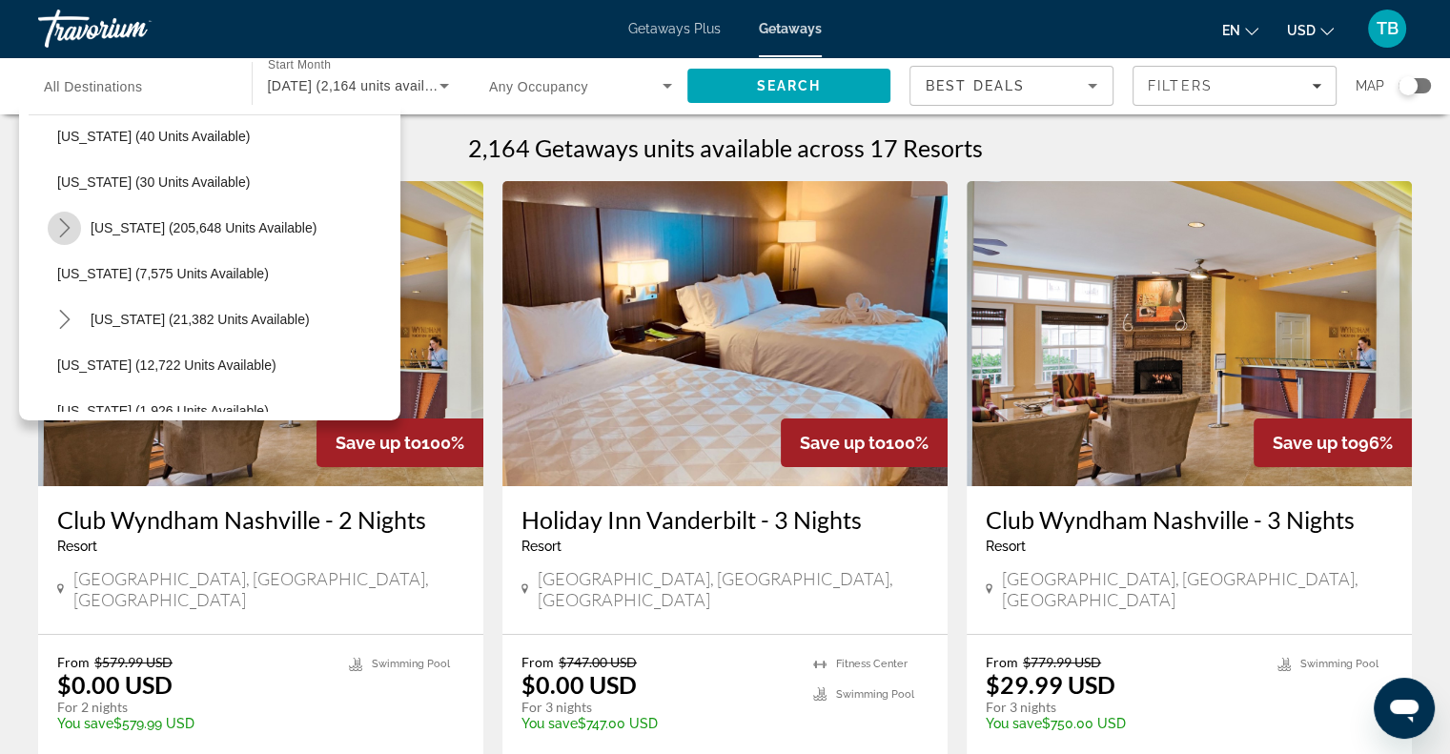
click at [67, 231] on icon "Toggle Florida (205,648 units available) submenu" at bounding box center [64, 227] width 19 height 19
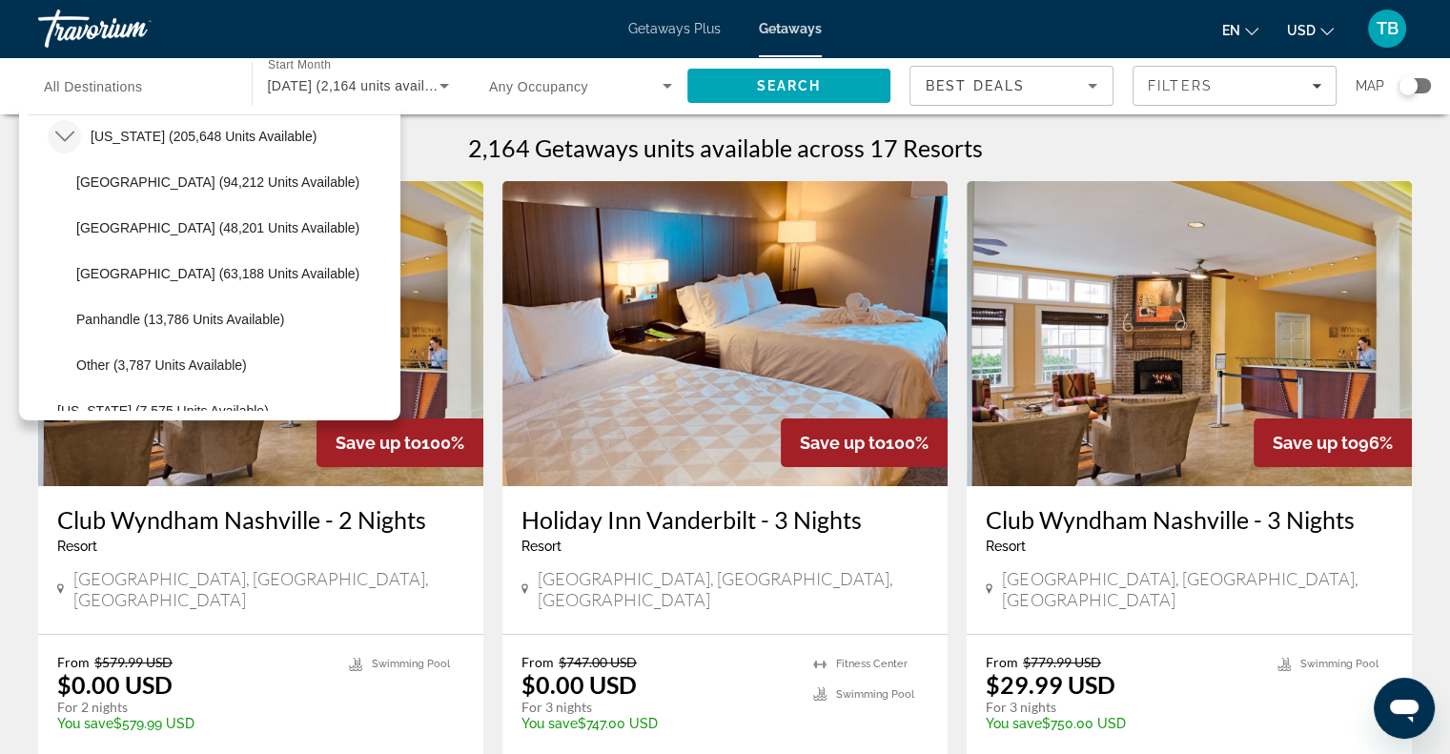
scroll to position [369, 0]
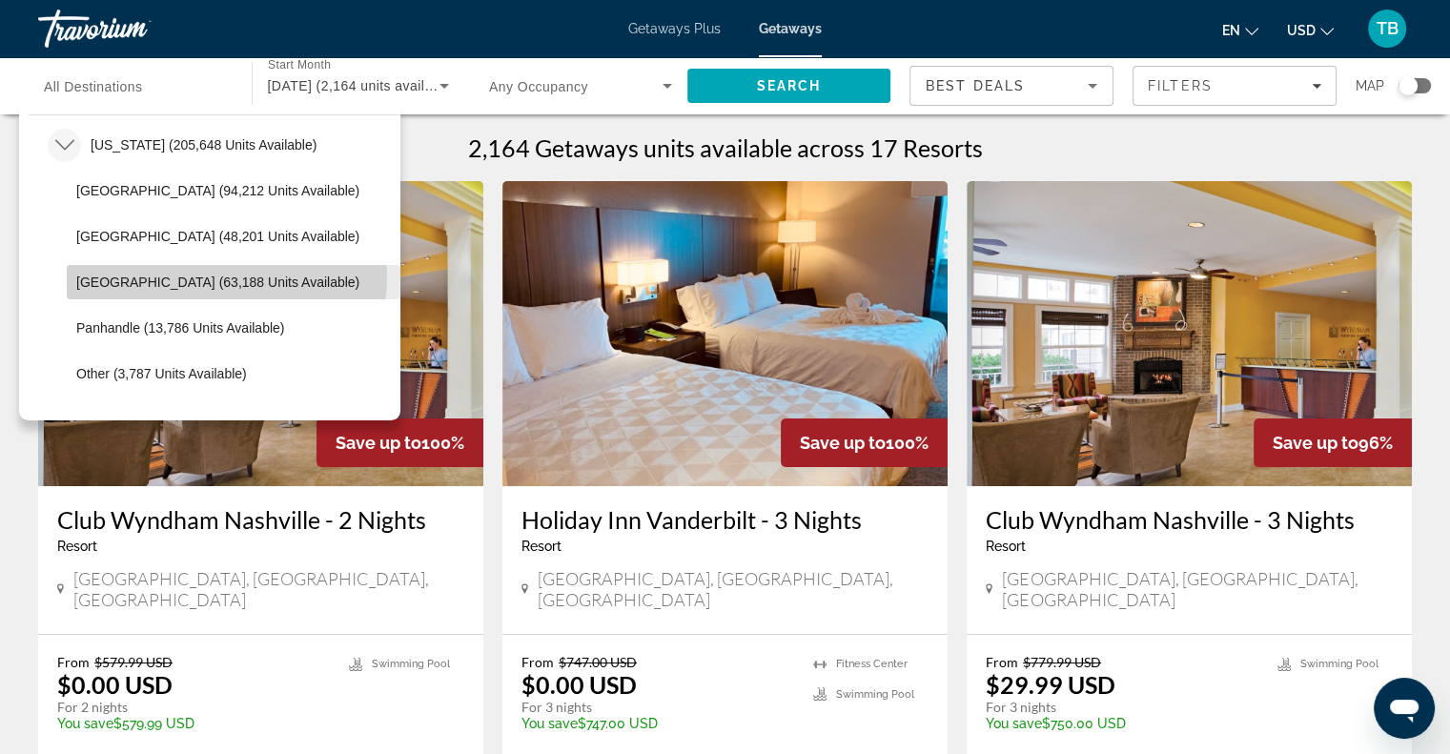
click at [217, 276] on span "[GEOGRAPHIC_DATA] (63,188 units available)" at bounding box center [217, 282] width 283 height 15
type input "**********"
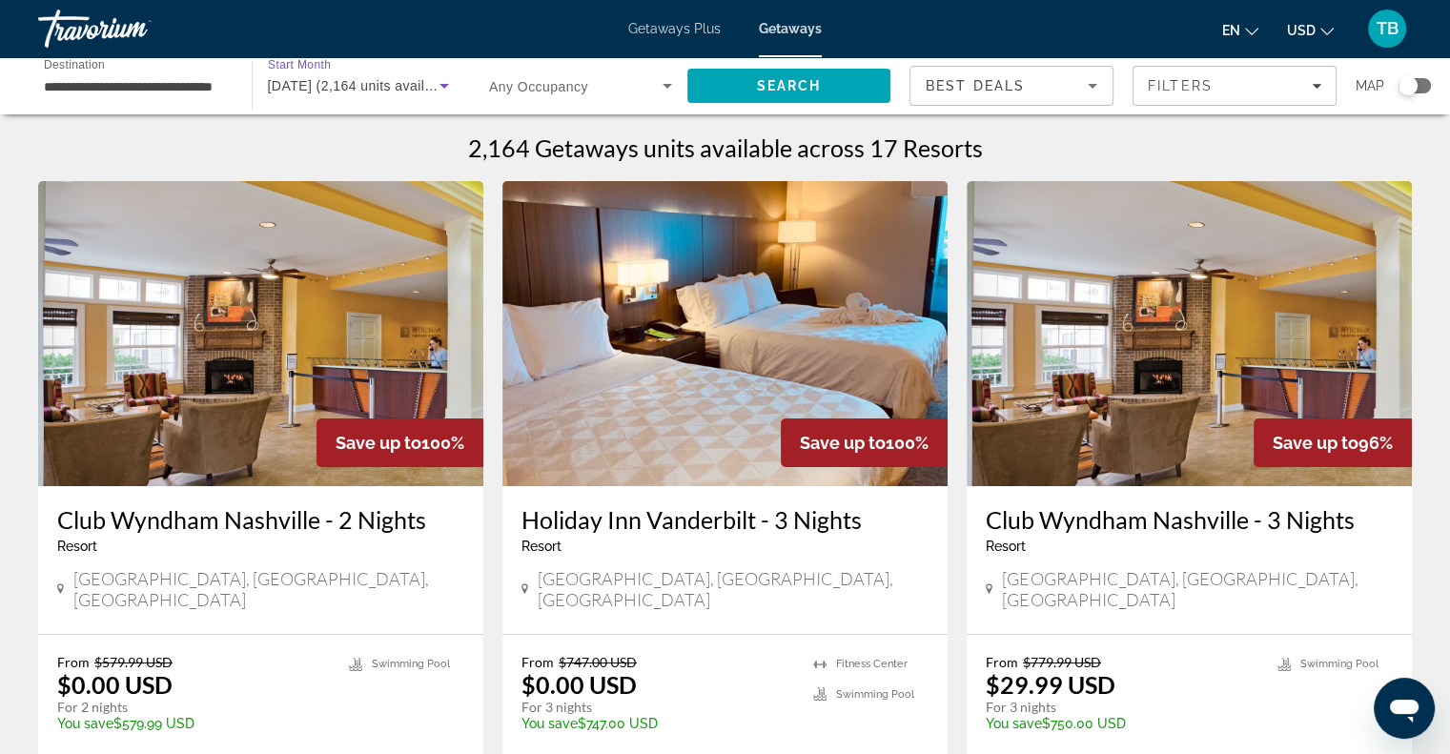
click at [364, 81] on span "[DATE] (2,164 units available)" at bounding box center [362, 85] width 189 height 15
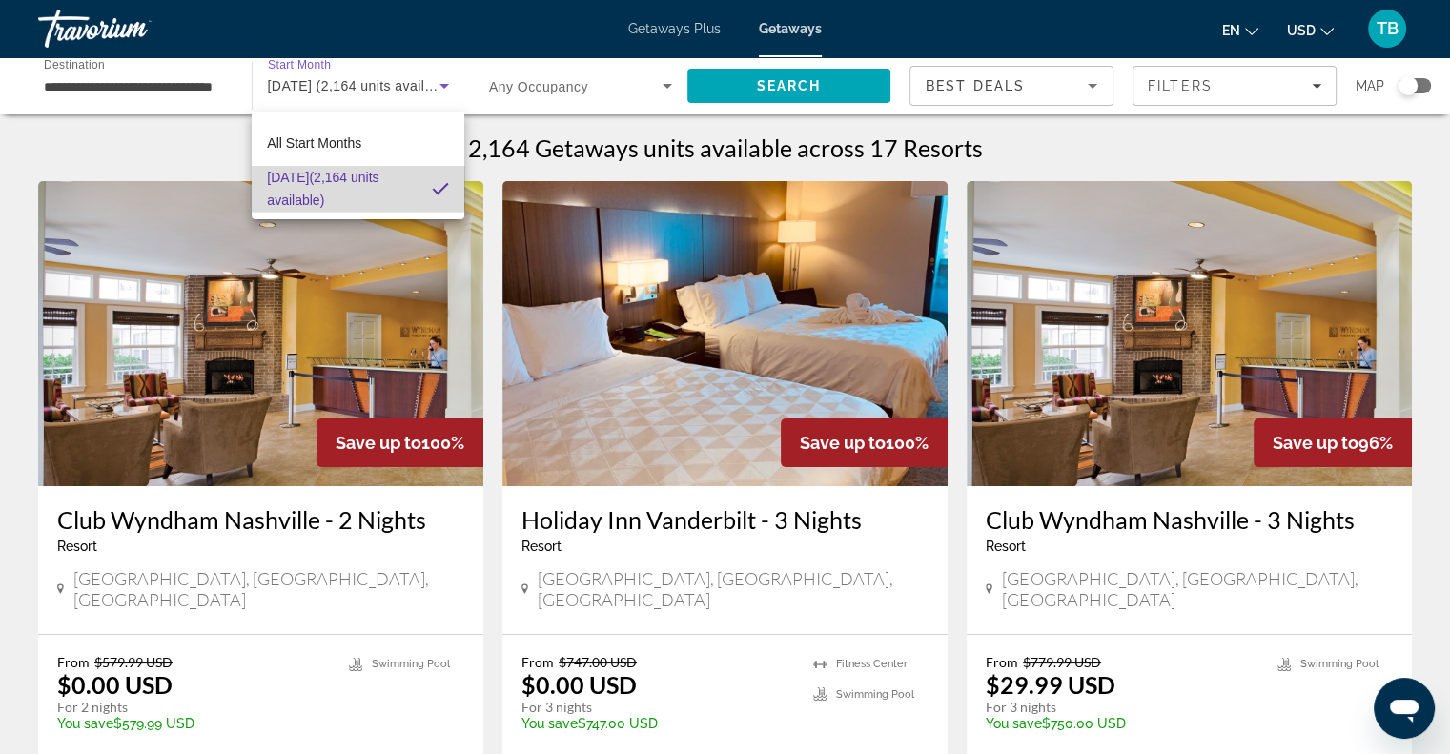
click at [355, 175] on span "[DATE] (2,164 units available)" at bounding box center [342, 189] width 150 height 46
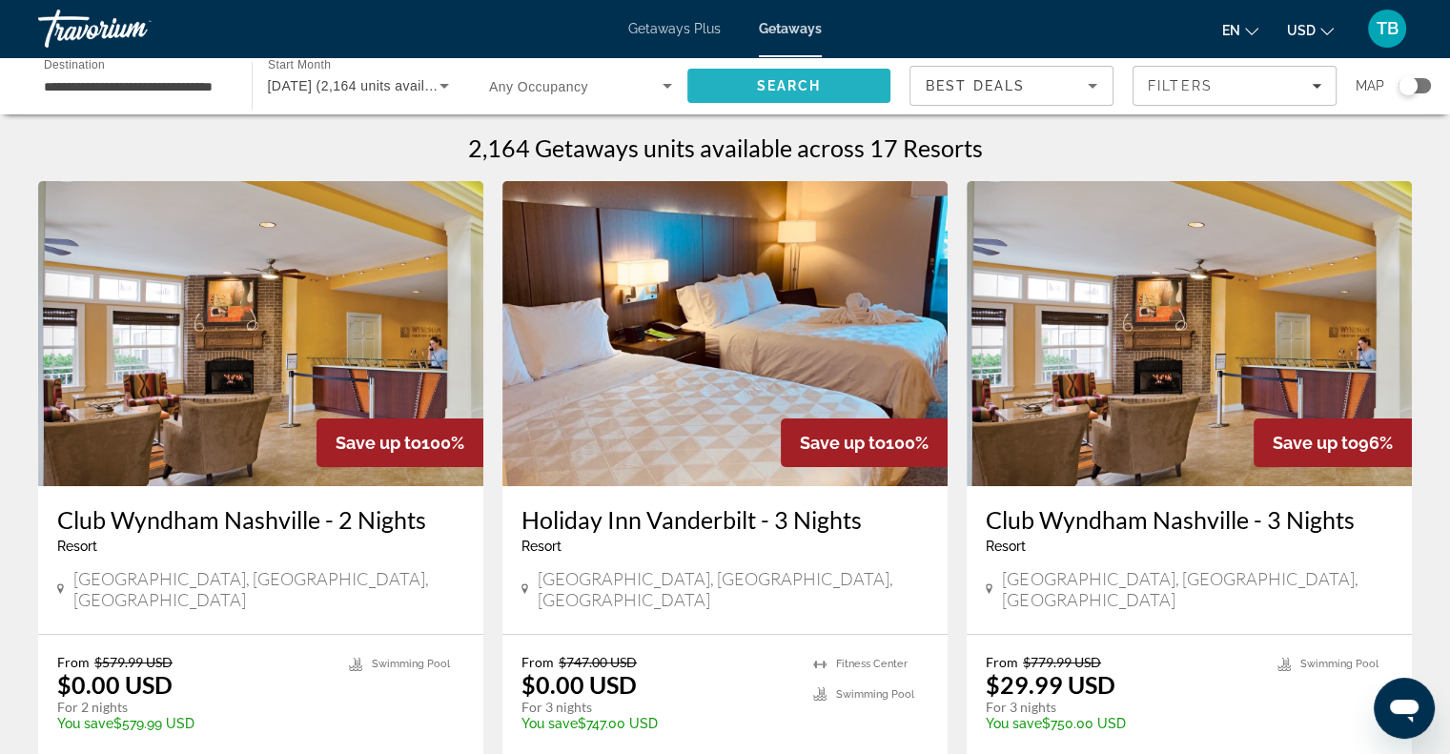
click at [736, 87] on span "Search" at bounding box center [789, 86] width 204 height 46
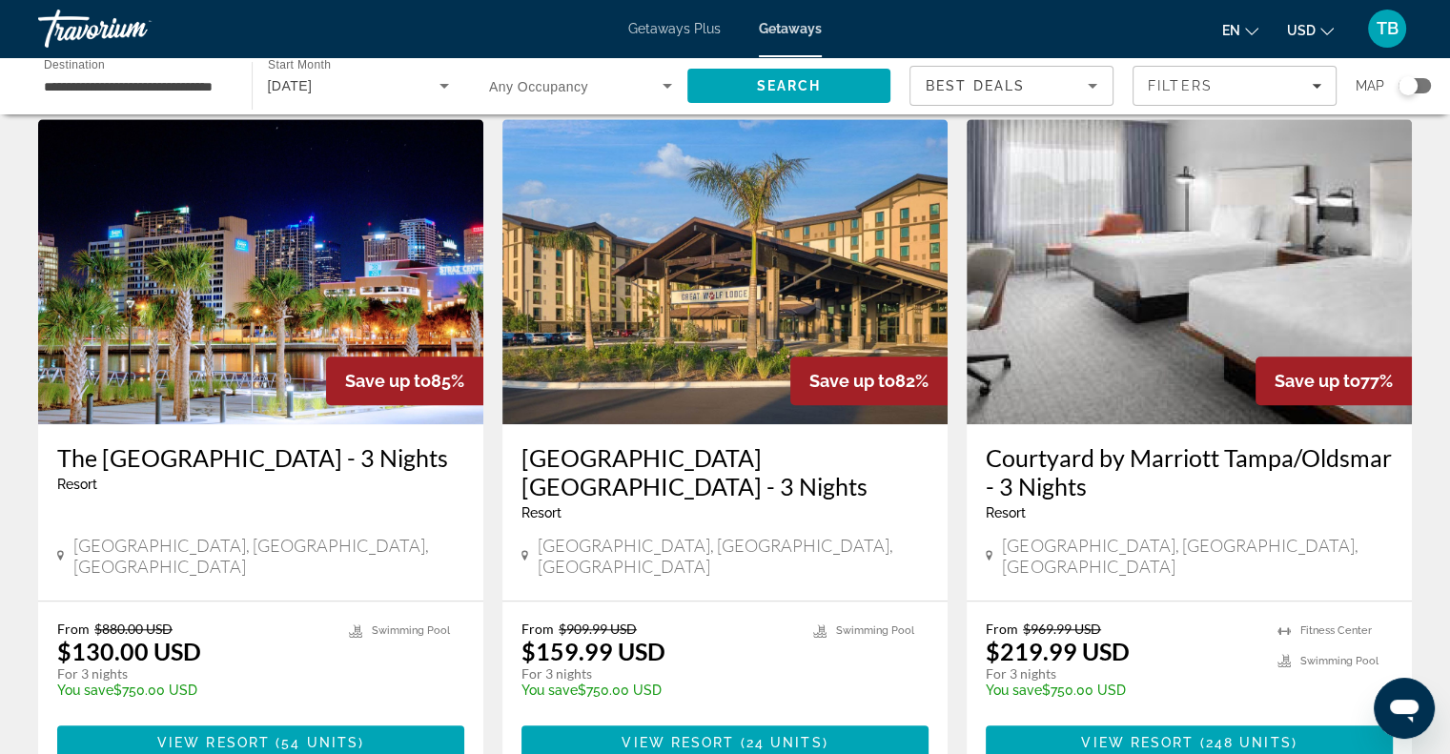
scroll to position [1496, 0]
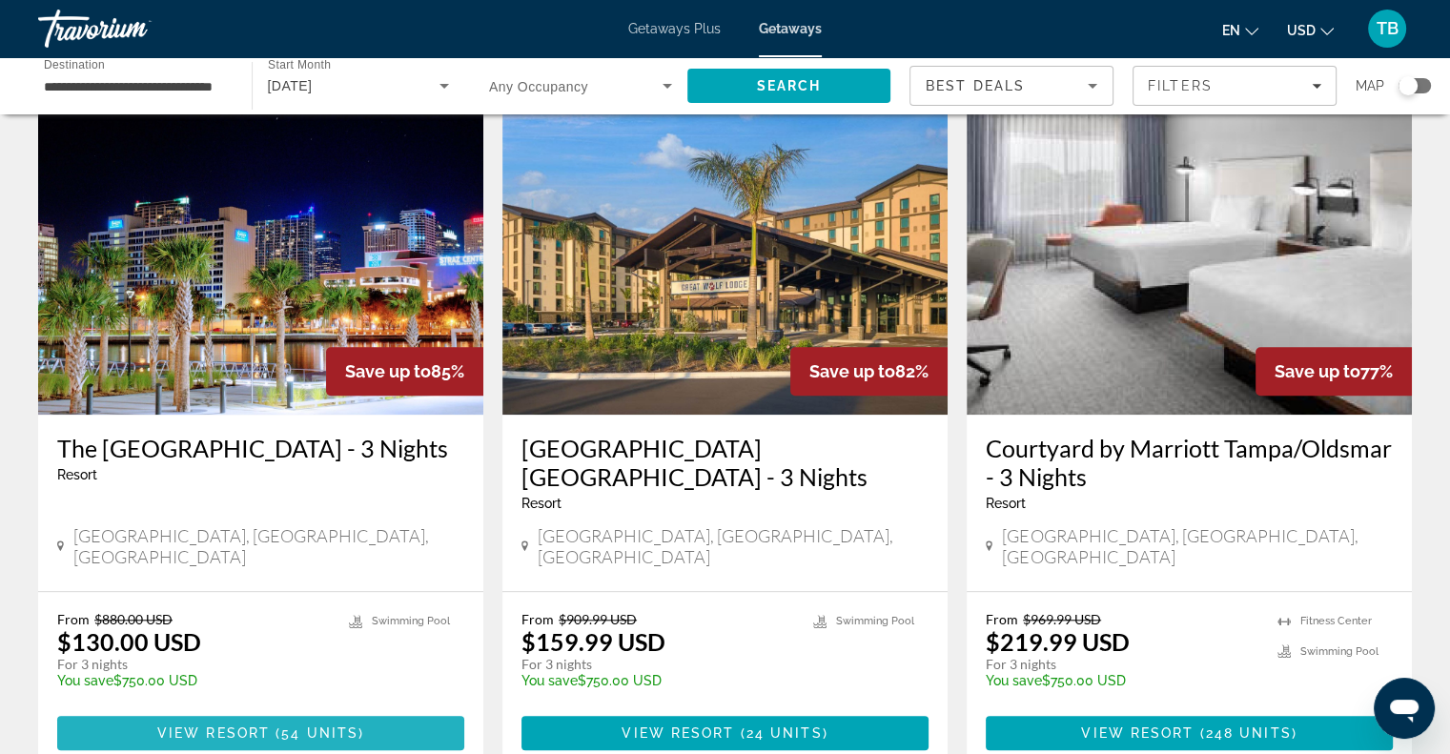
click at [227, 725] on span "View Resort" at bounding box center [213, 732] width 112 height 15
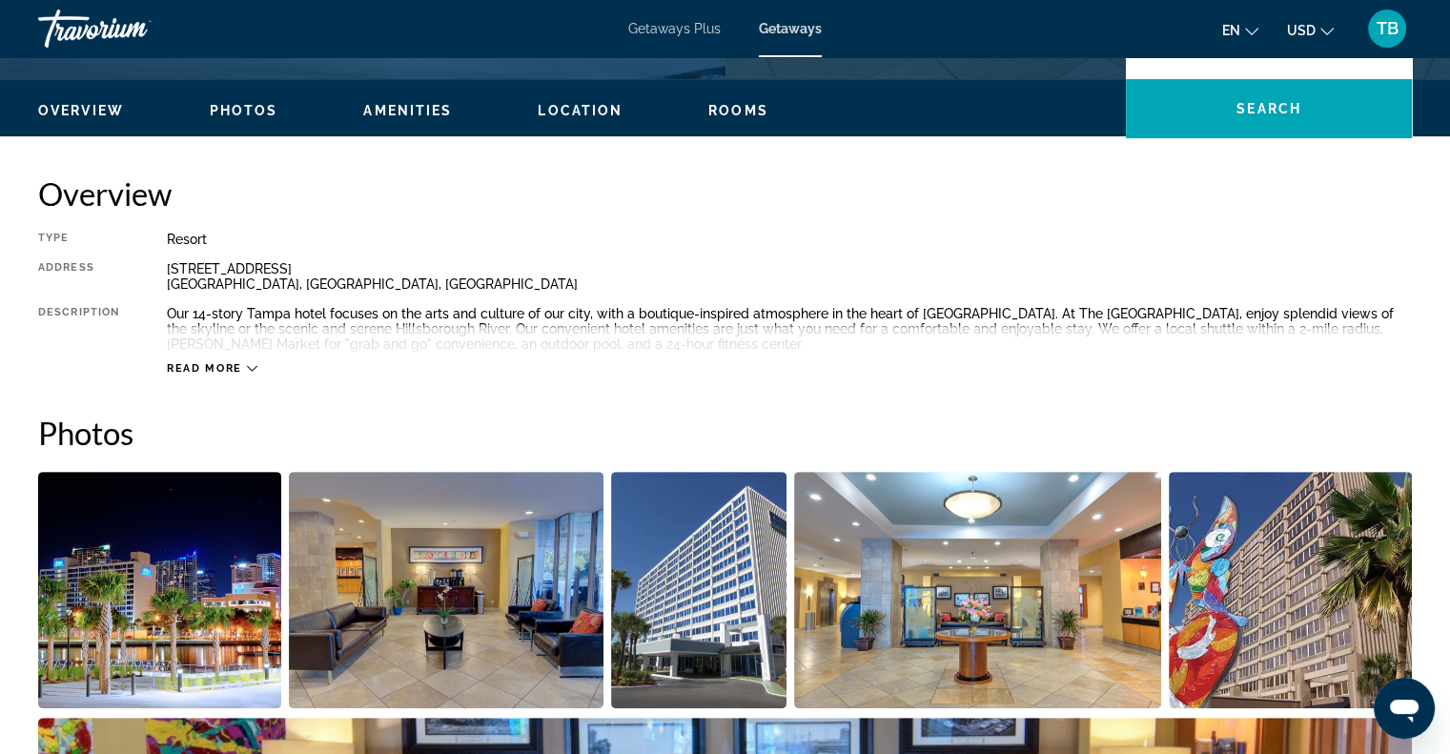
scroll to position [561, 0]
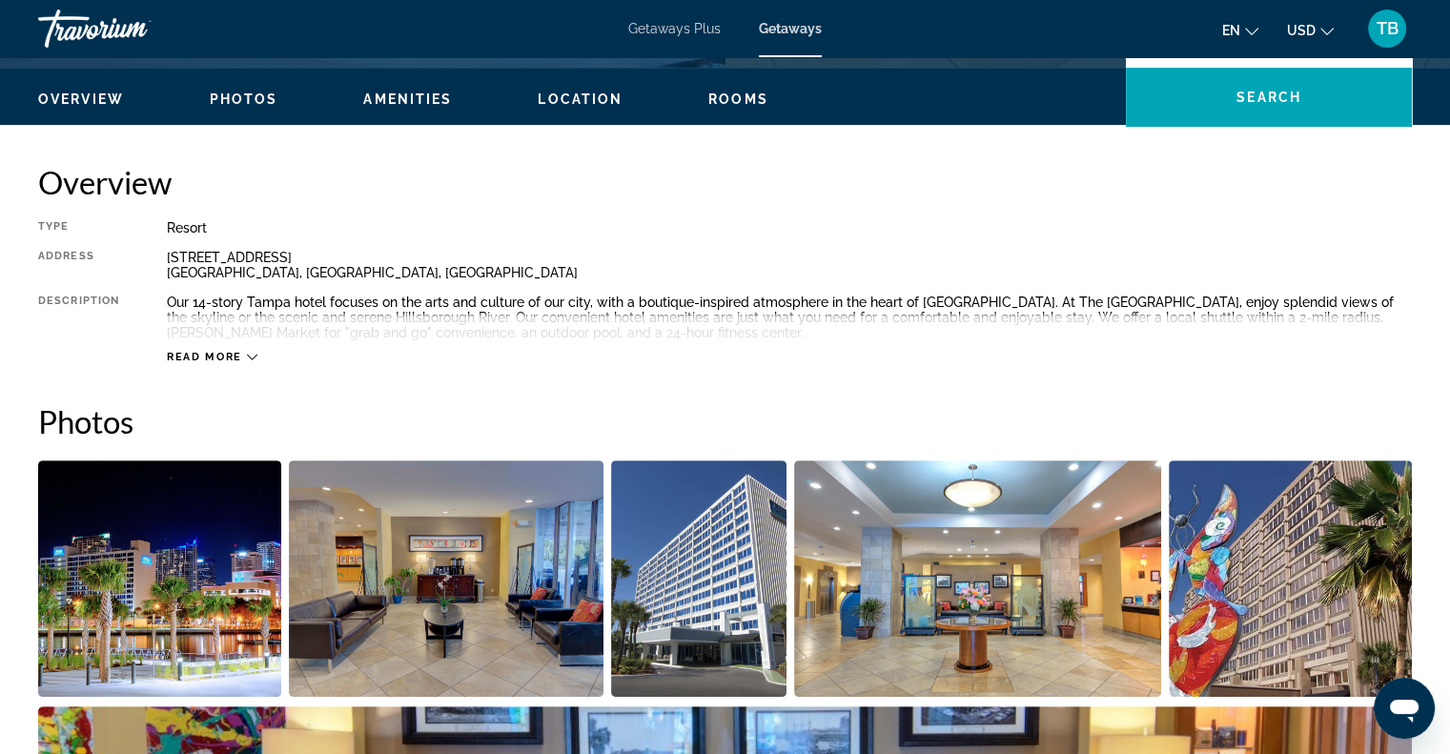
click at [241, 351] on div "Read more" at bounding box center [212, 357] width 91 height 12
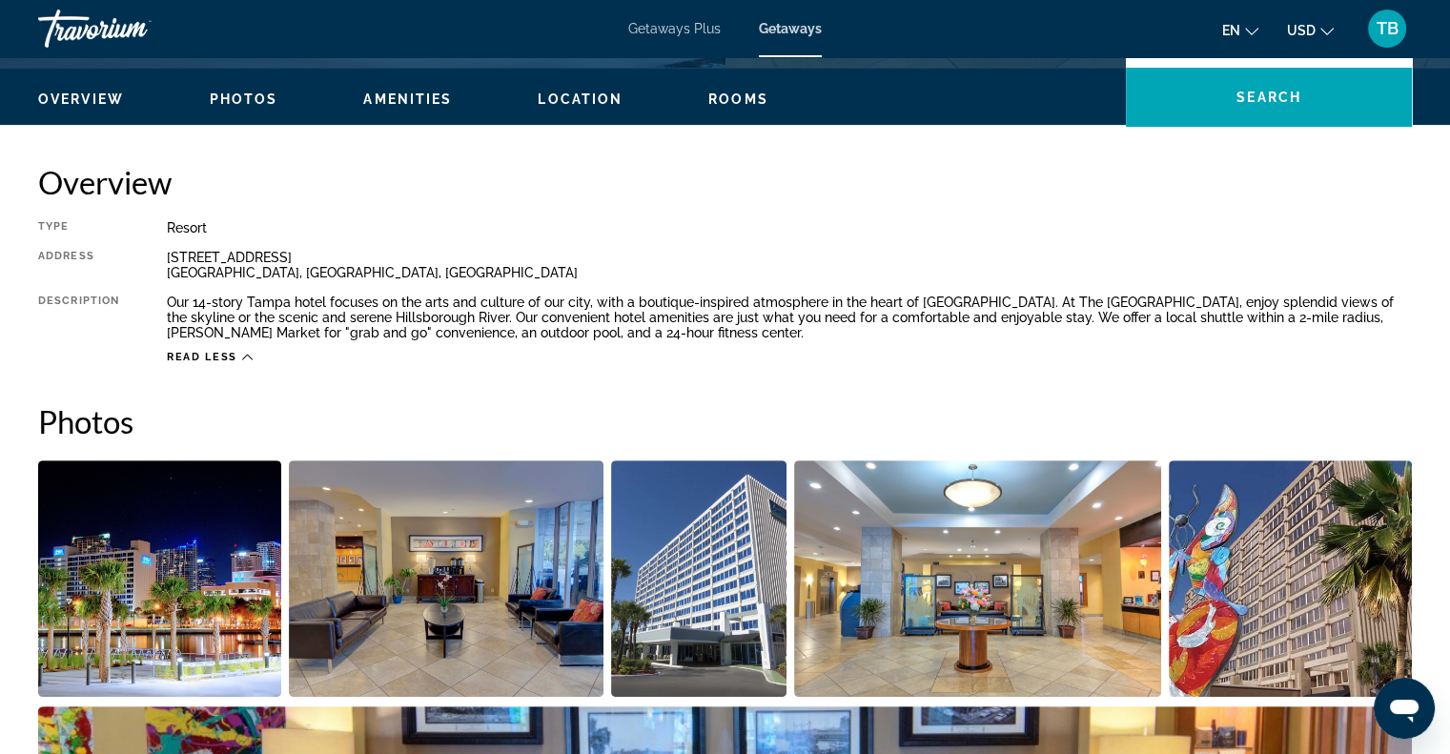
drag, startPoint x: 273, startPoint y: 264, endPoint x: 159, endPoint y: 269, distance: 113.5
click at [159, 269] on div "Type Resort All-Inclusive No All-Inclusive Address [STREET_ADDRESS] Description…" at bounding box center [725, 292] width 1374 height 144
drag, startPoint x: 267, startPoint y: 275, endPoint x: 162, endPoint y: 255, distance: 106.8
click at [162, 255] on div "Type Resort All-Inclusive No All-Inclusive Address [STREET_ADDRESS] Description…" at bounding box center [725, 292] width 1374 height 144
copy div "[STREET_ADDRESS]"
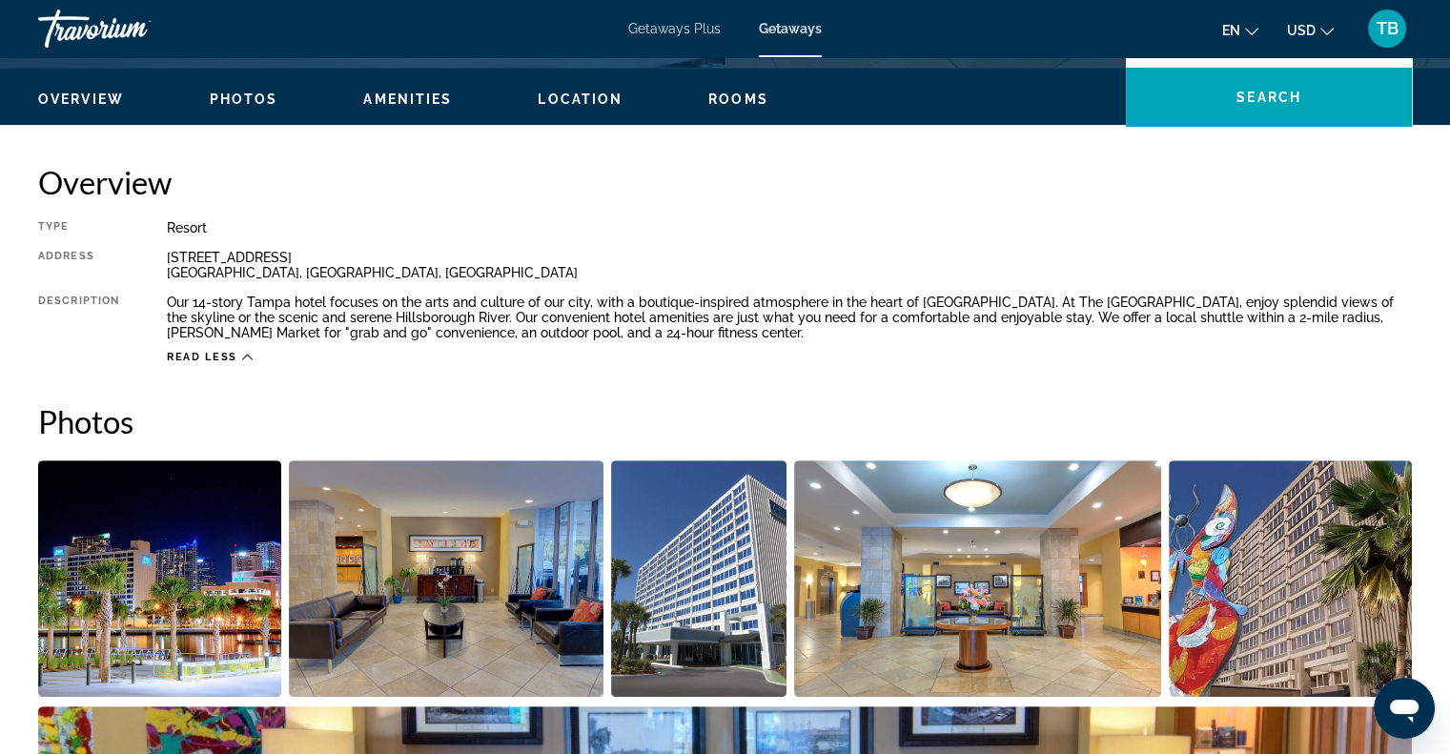
click at [953, 163] on h2 "Overview" at bounding box center [725, 182] width 1374 height 38
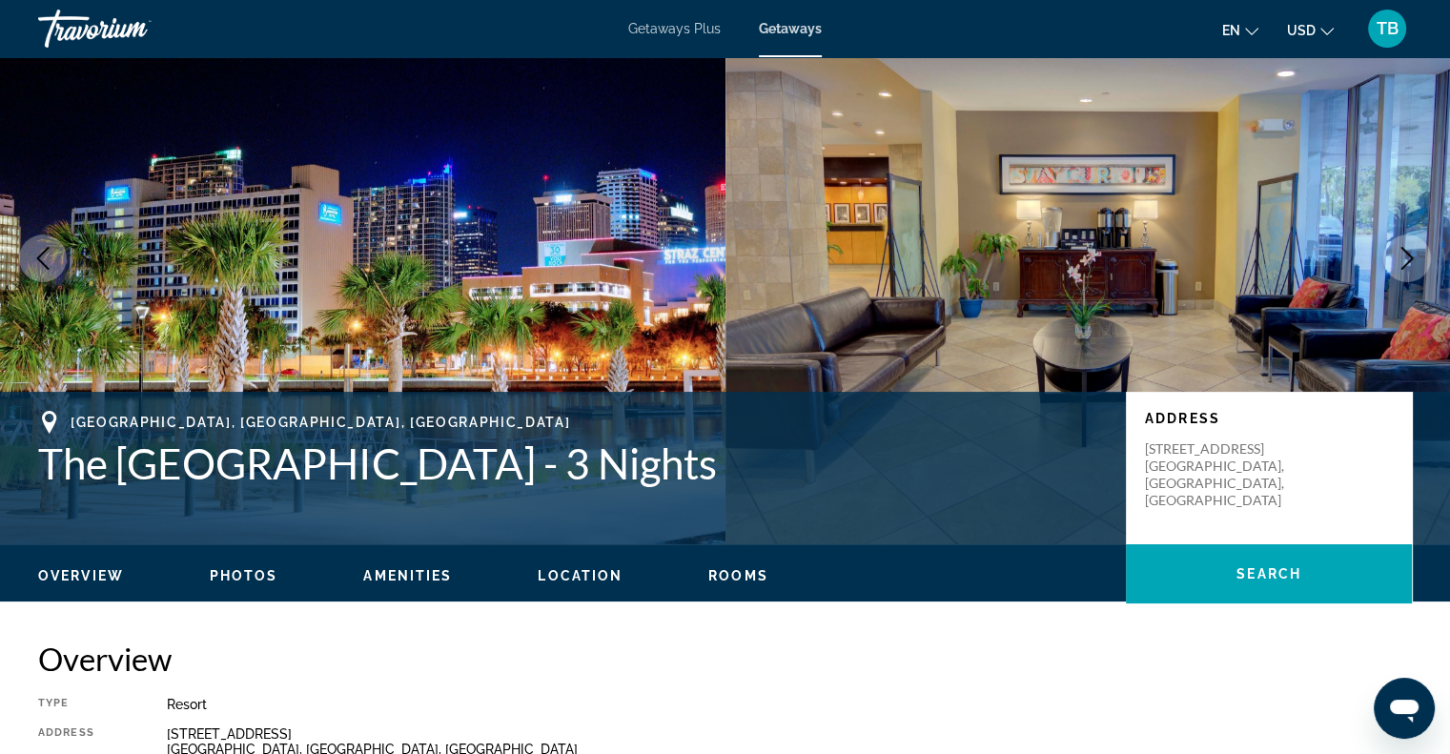
scroll to position [0, 0]
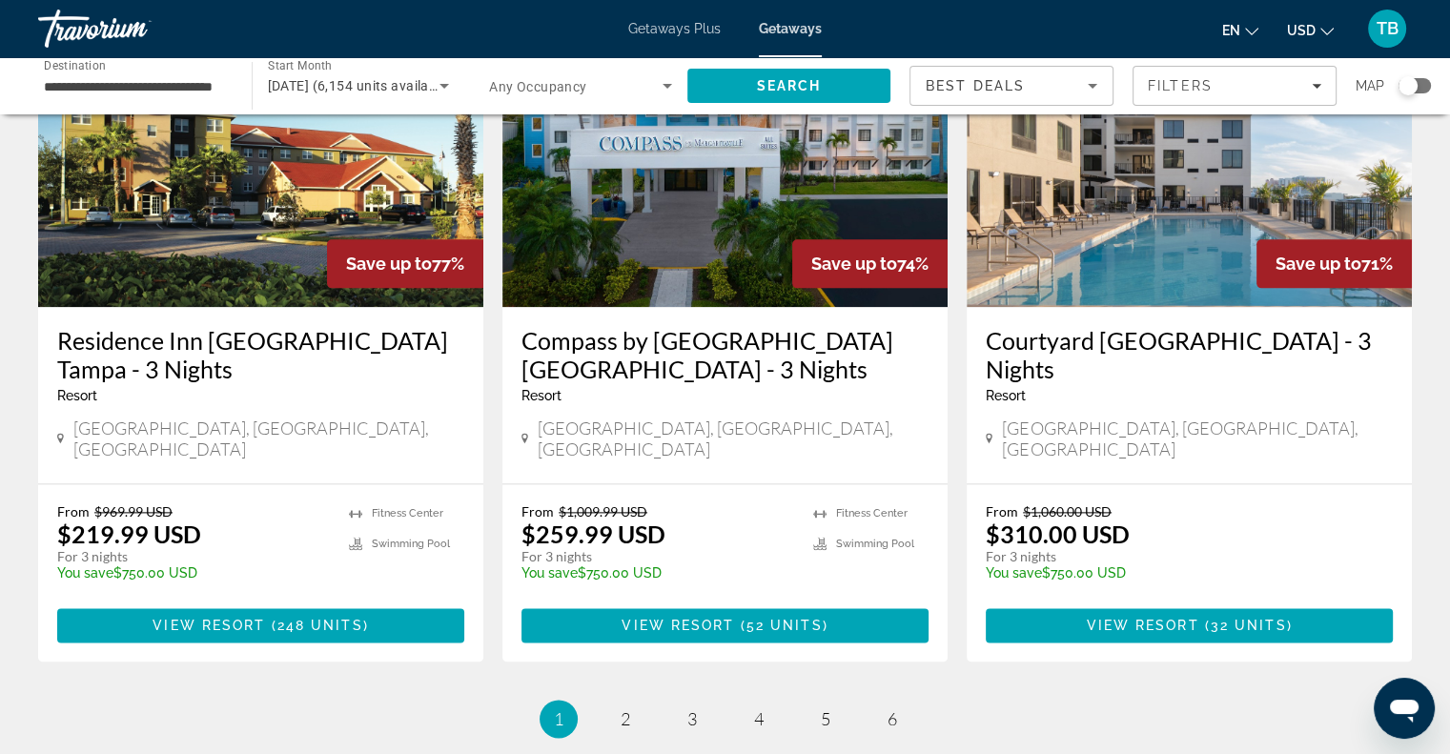
scroll to position [2308, 0]
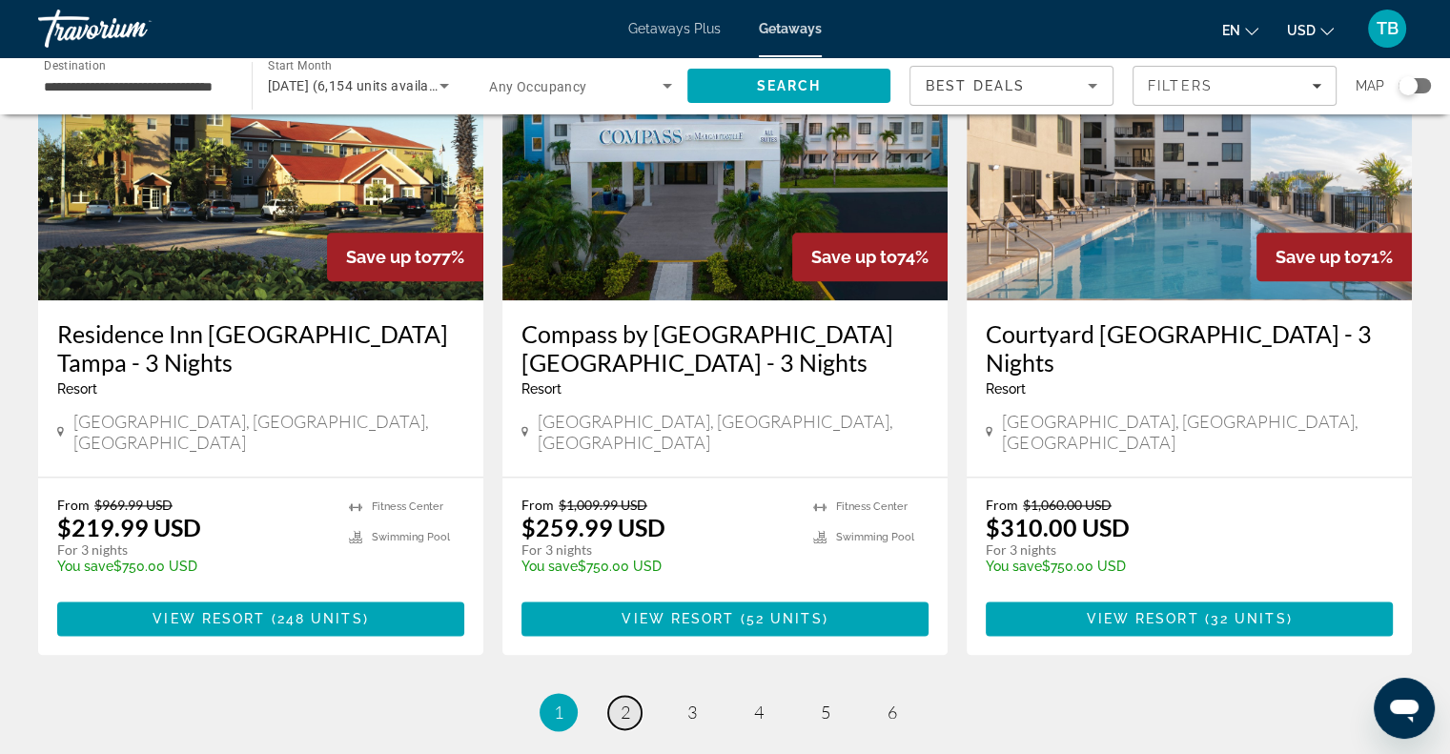
click at [621, 702] on span "2" at bounding box center [626, 712] width 10 height 21
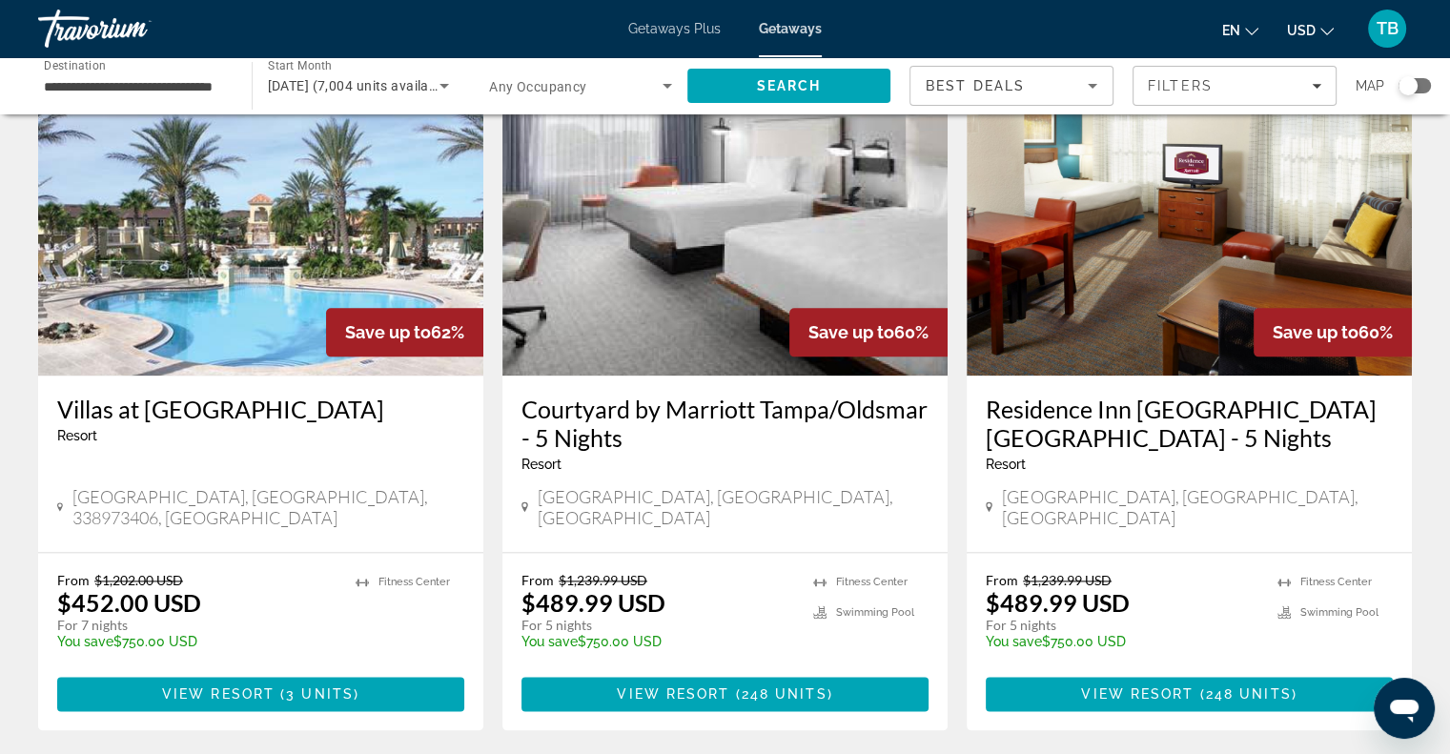
scroll to position [2273, 0]
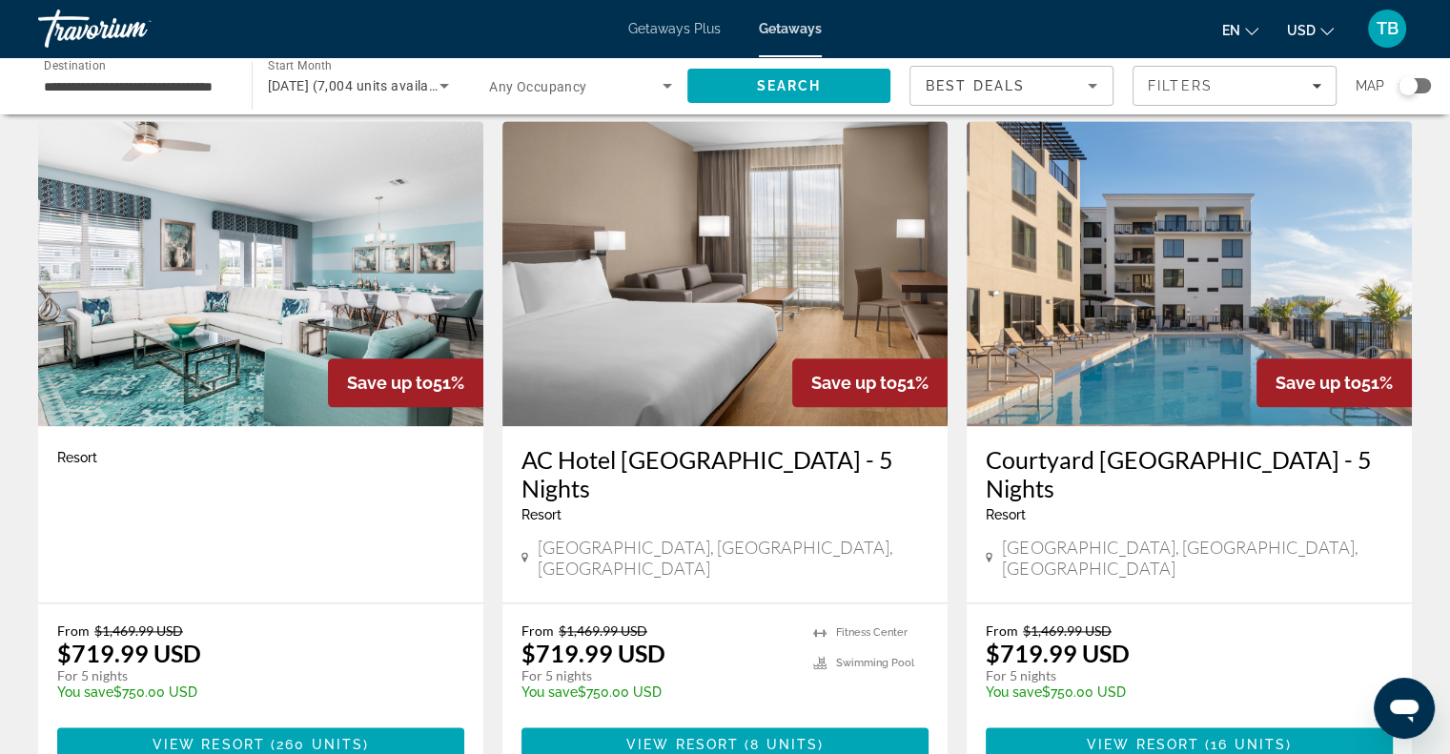
scroll to position [2175, 0]
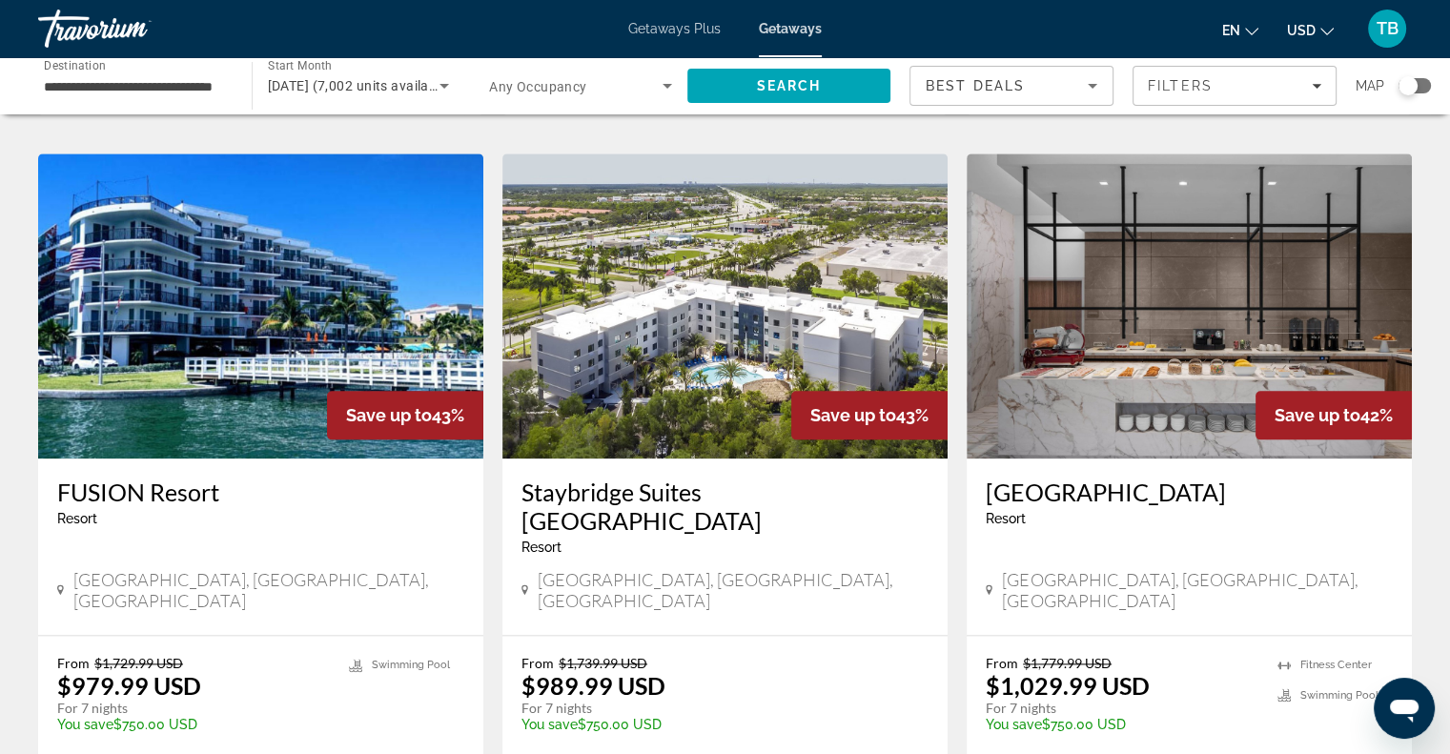
scroll to position [2254, 0]
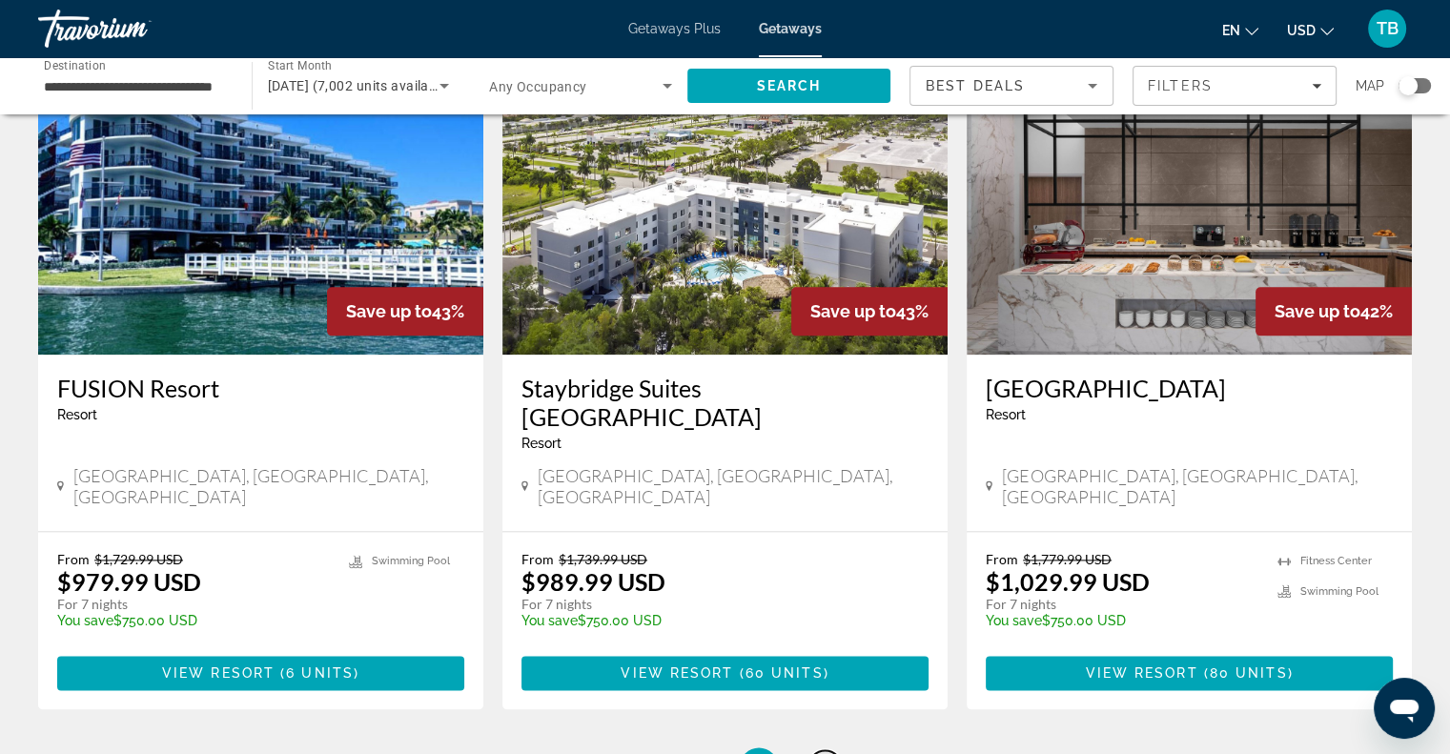
click at [822, 753] on span "5" at bounding box center [826, 766] width 10 height 21
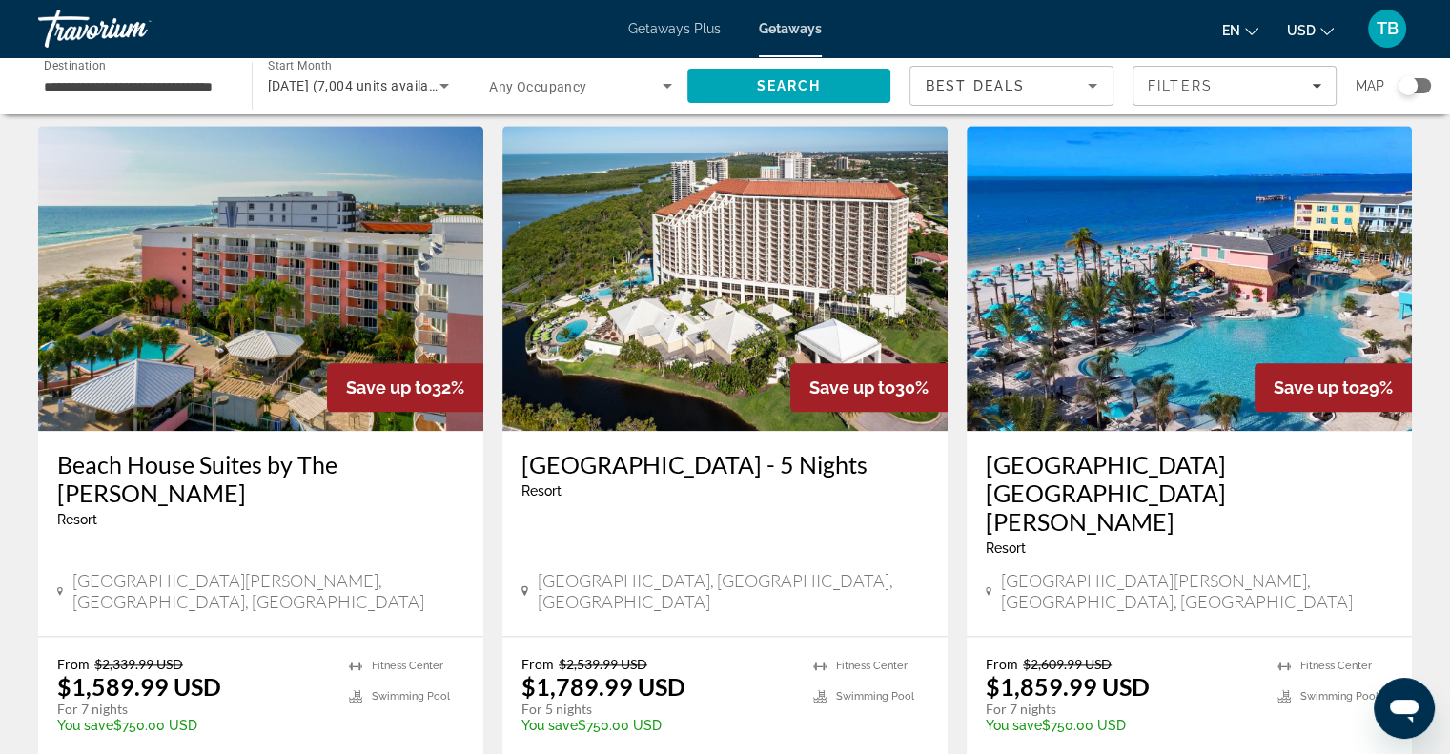
scroll to position [2244, 0]
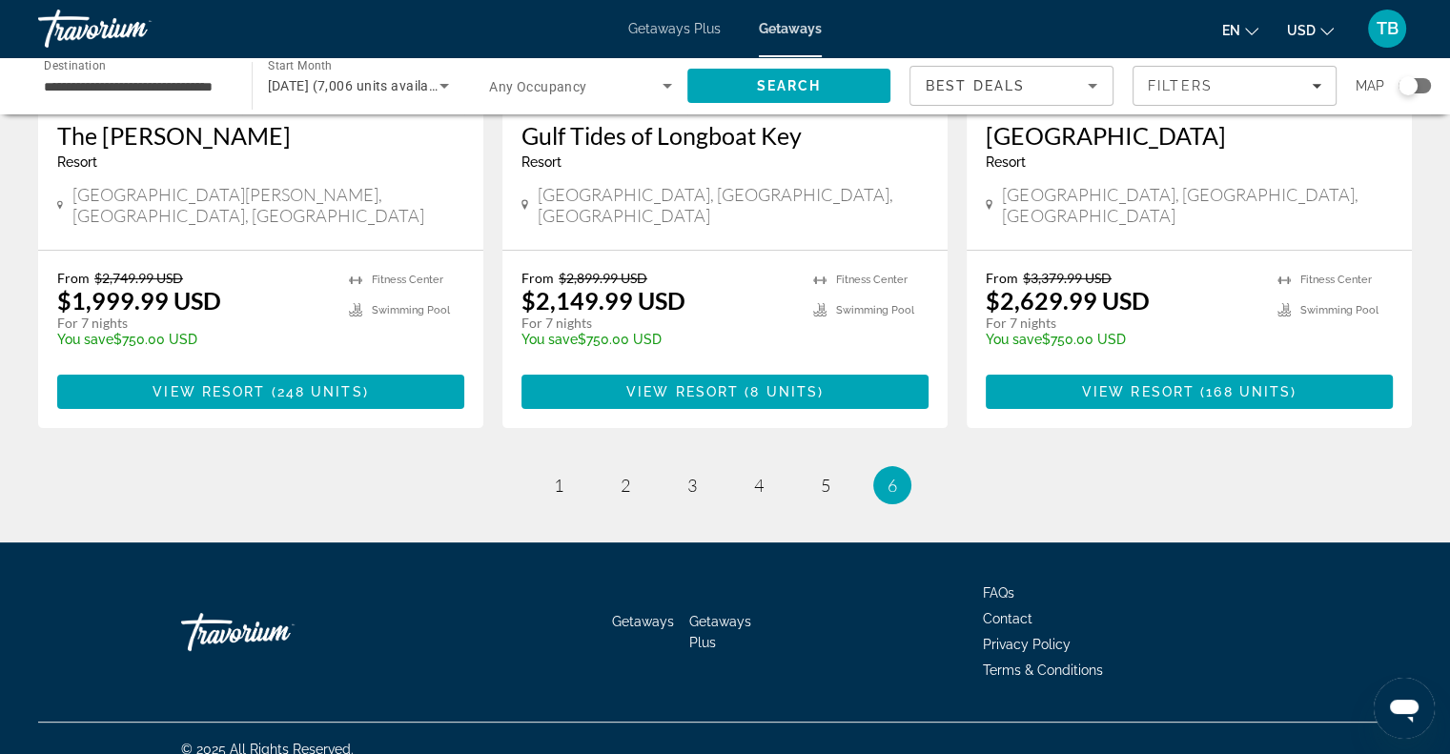
scroll to position [383, 0]
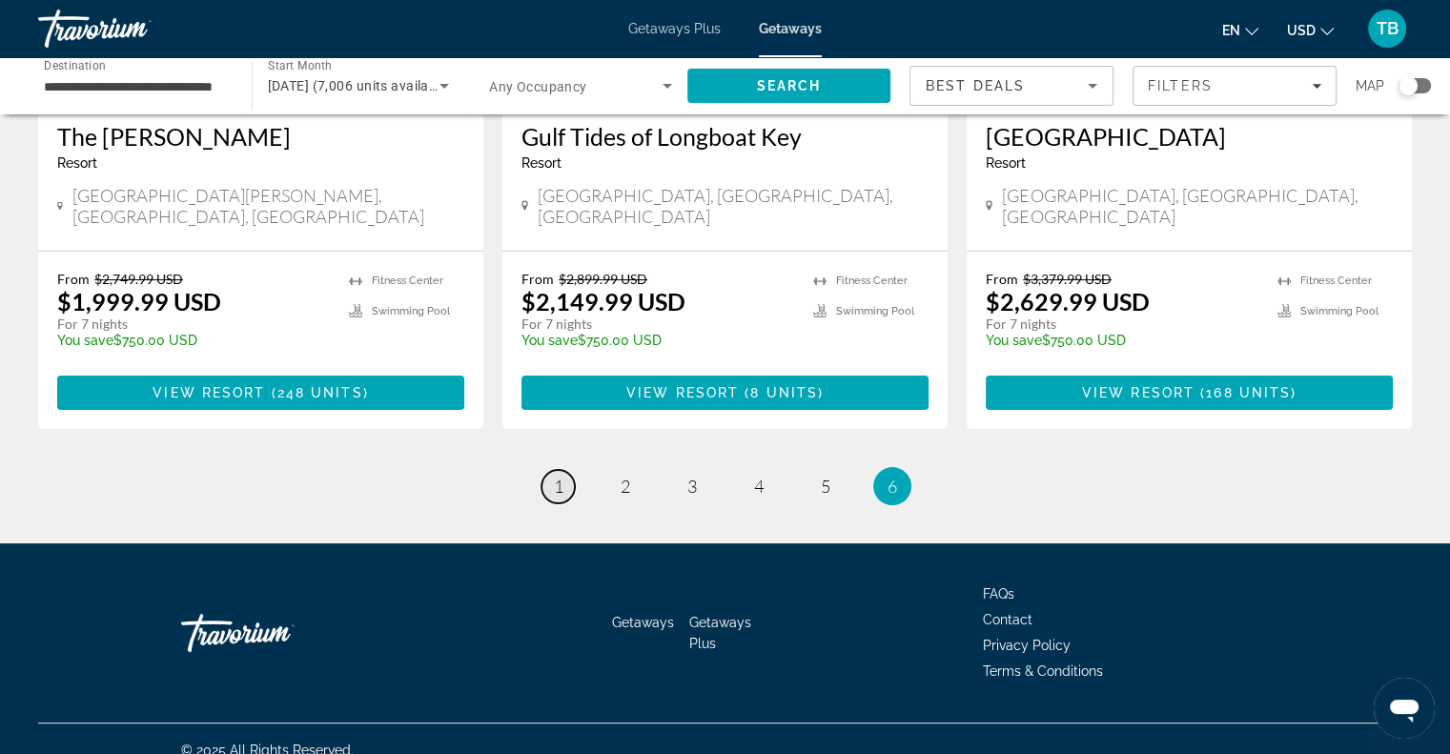
click at [561, 476] on span "1" at bounding box center [559, 486] width 10 height 21
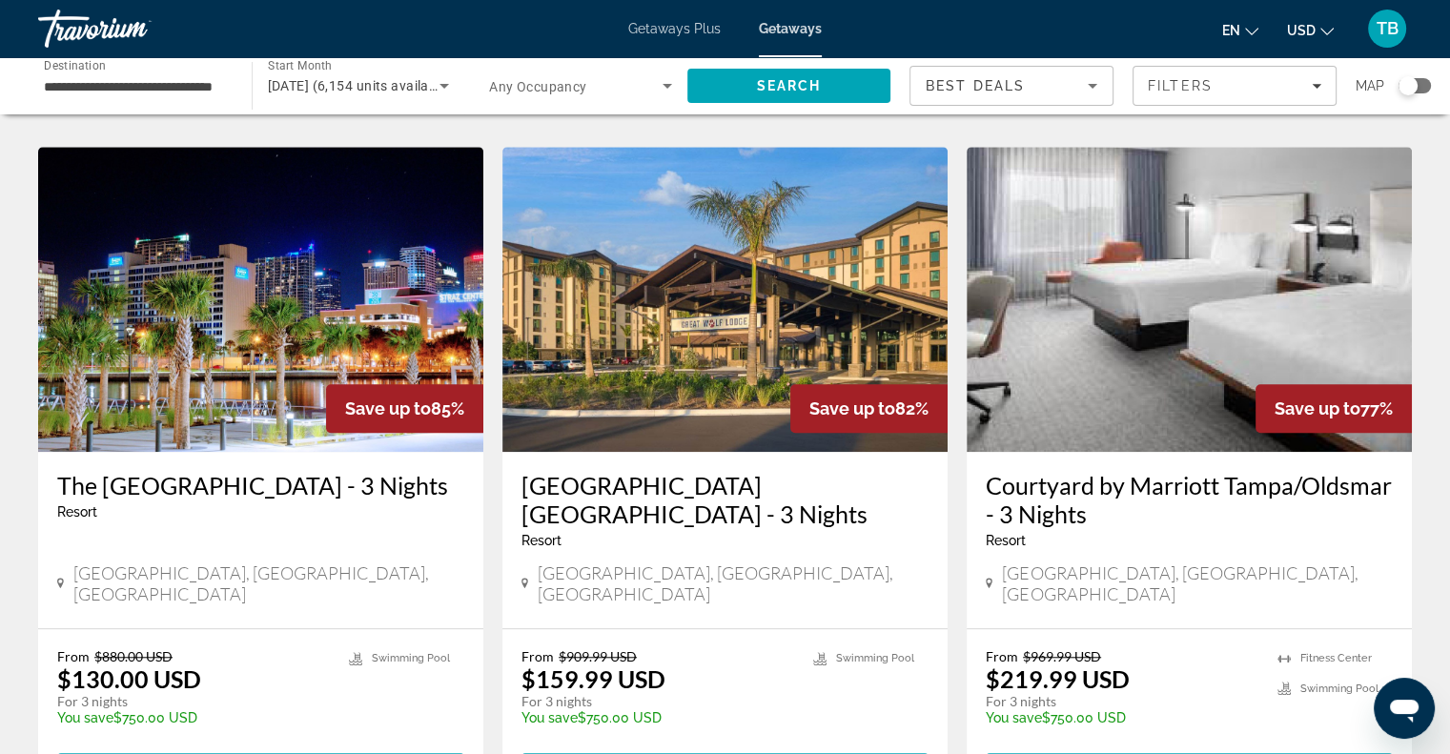
scroll to position [1468, 0]
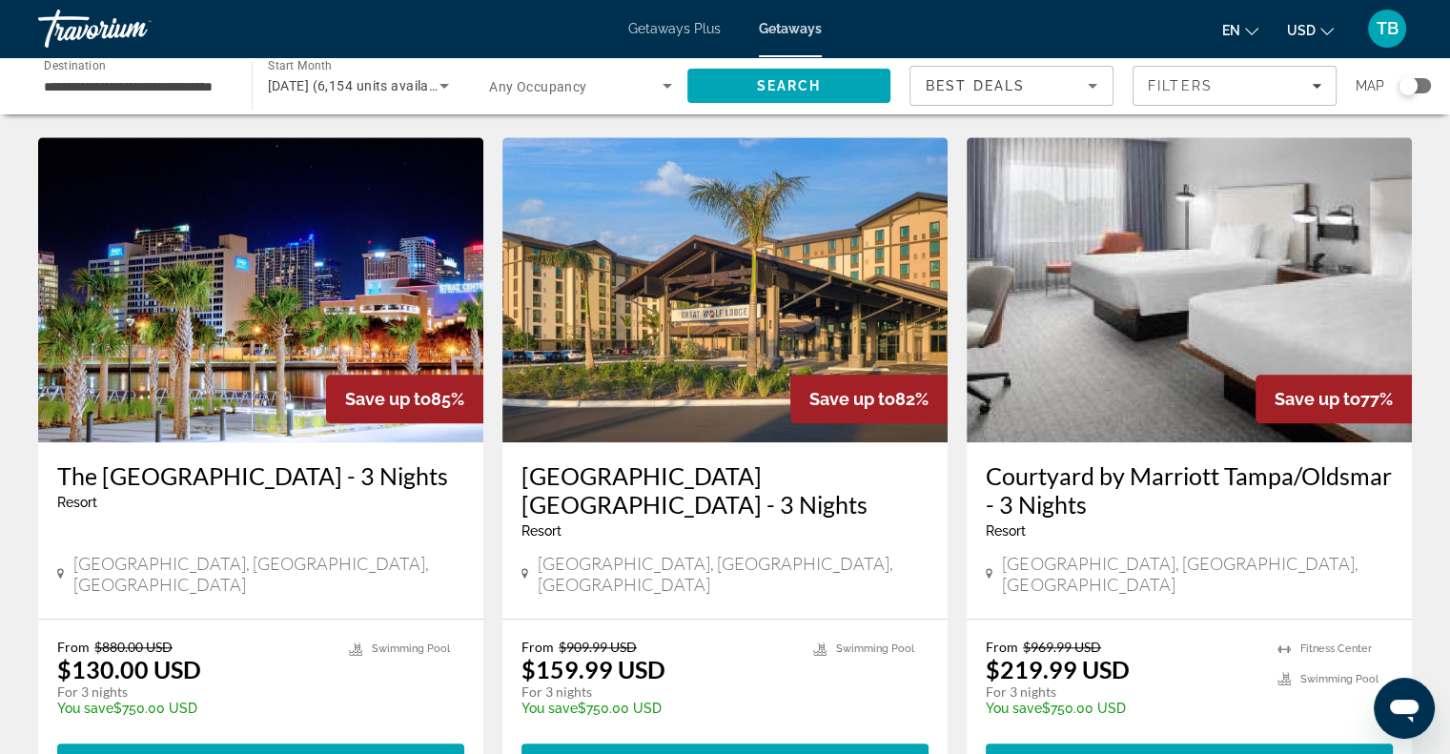
click at [146, 262] on img "Main content" at bounding box center [260, 289] width 445 height 305
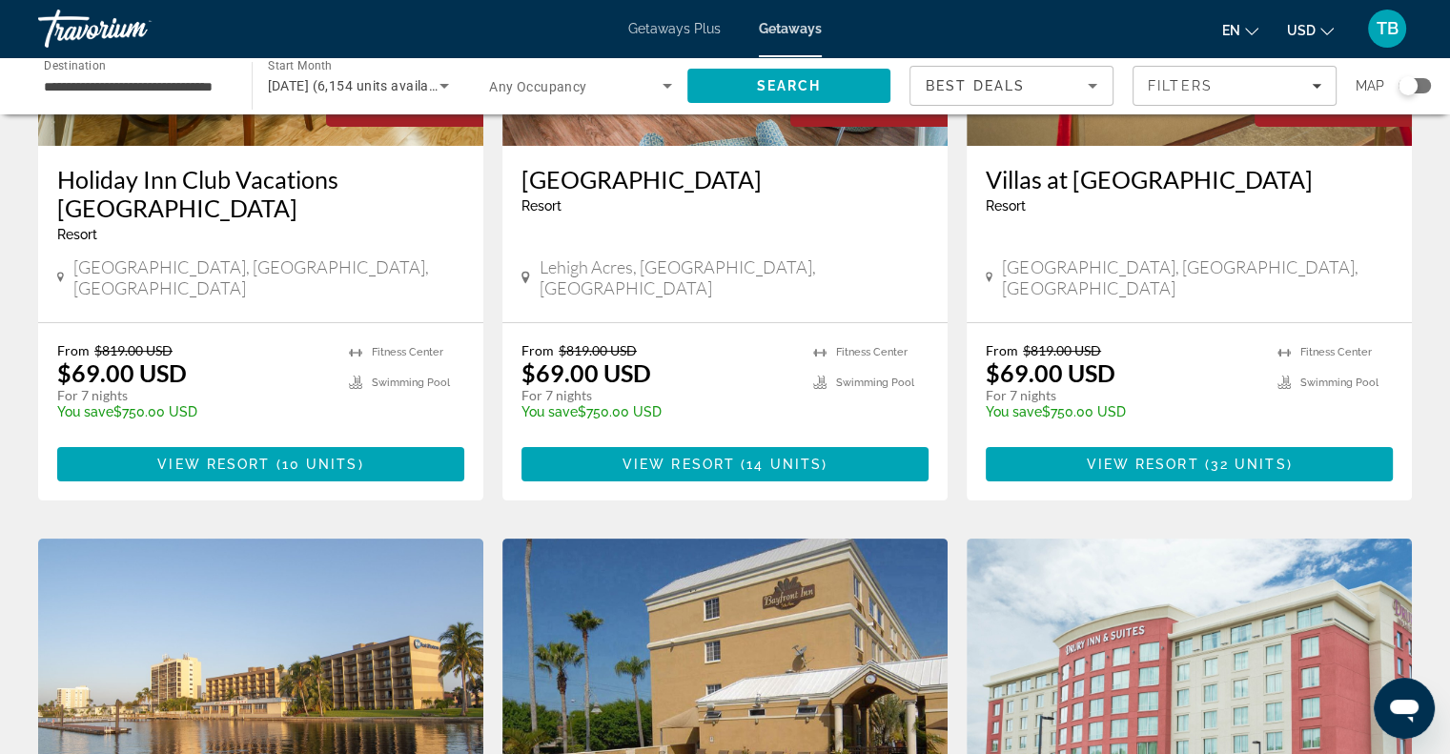
scroll to position [320, 0]
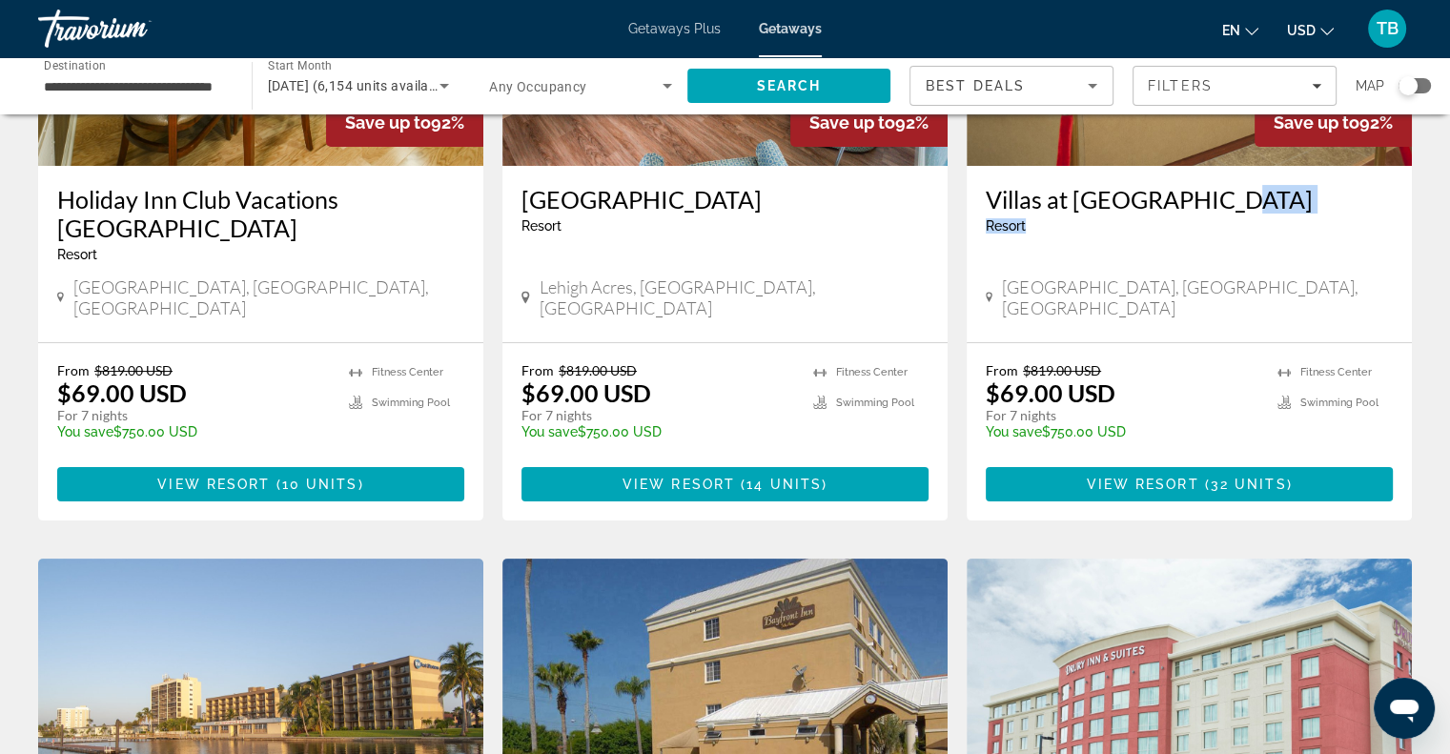
drag, startPoint x: 1446, startPoint y: 226, endPoint x: 1442, endPoint y: 192, distance: 34.5
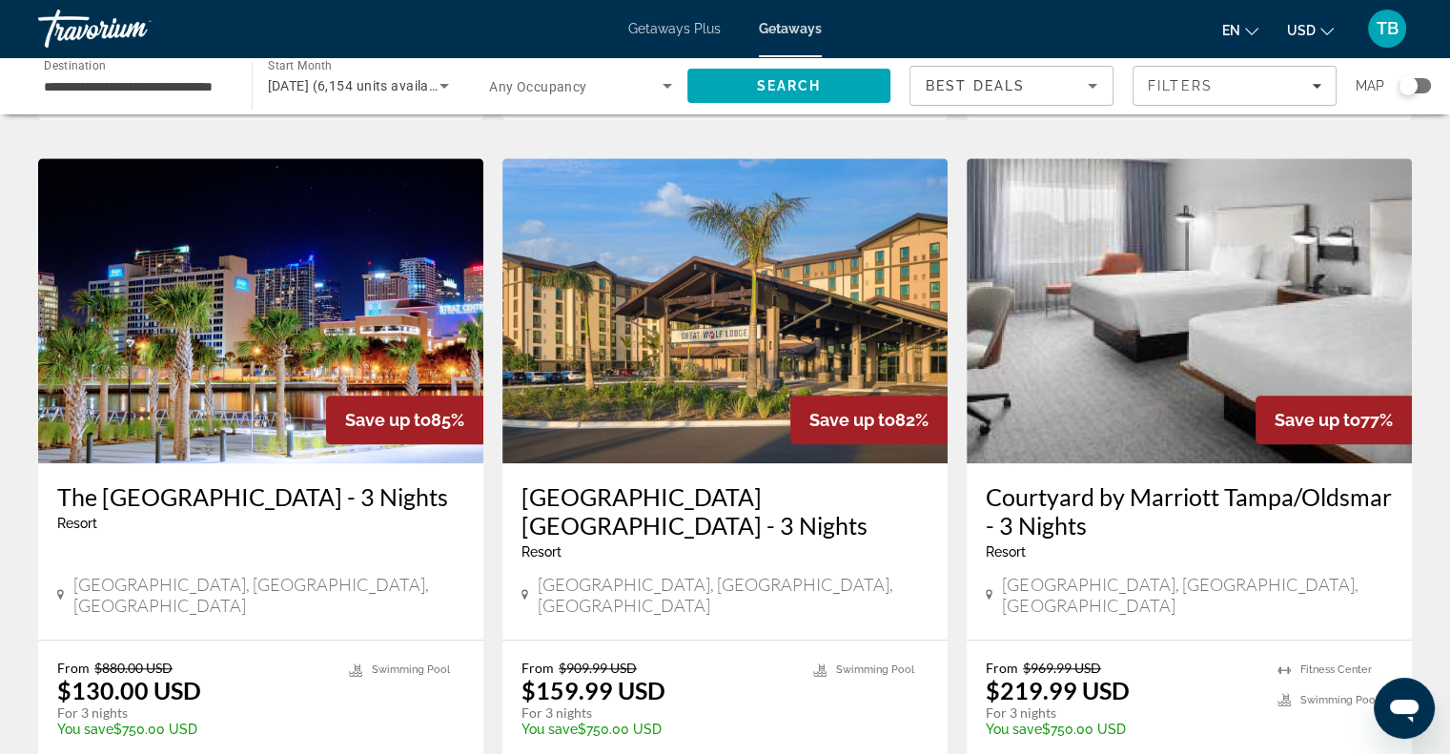
scroll to position [1457, 0]
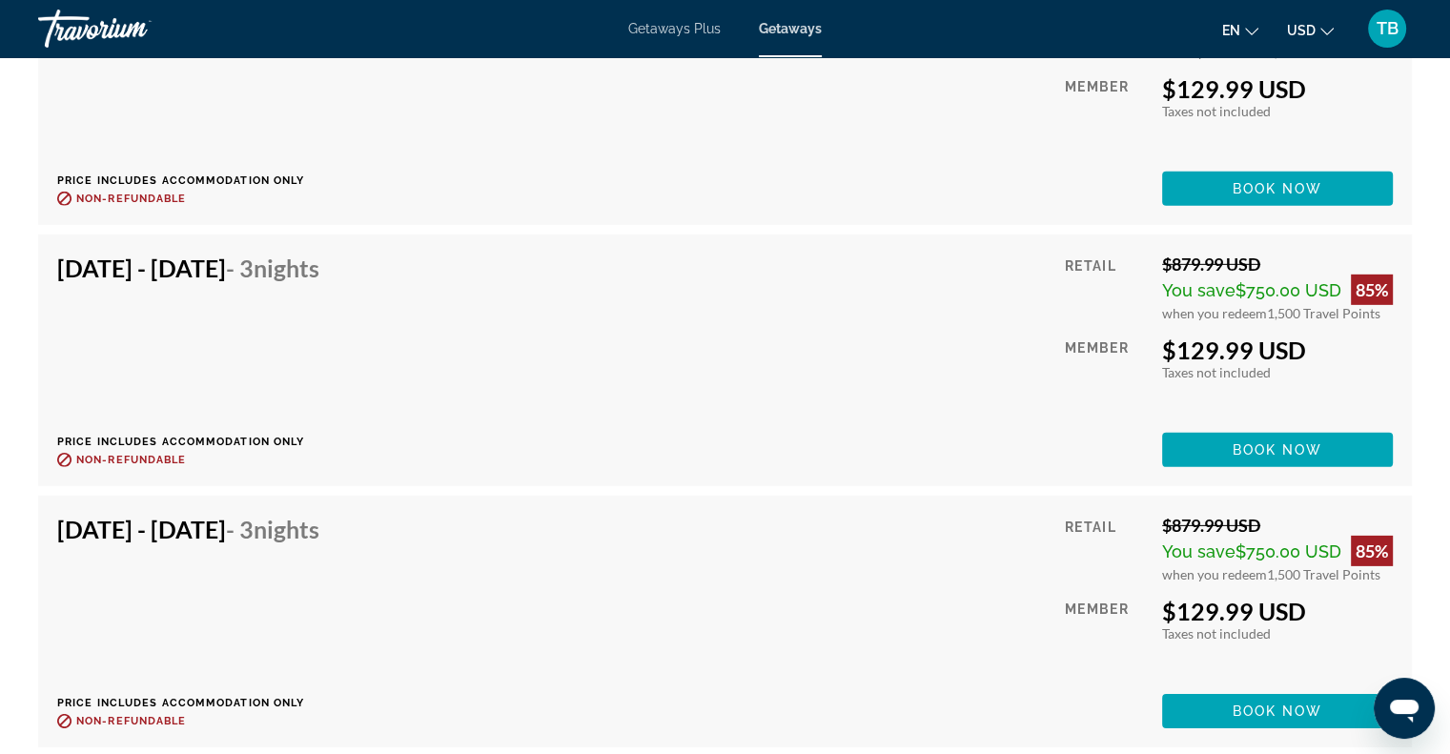
scroll to position [5853, 0]
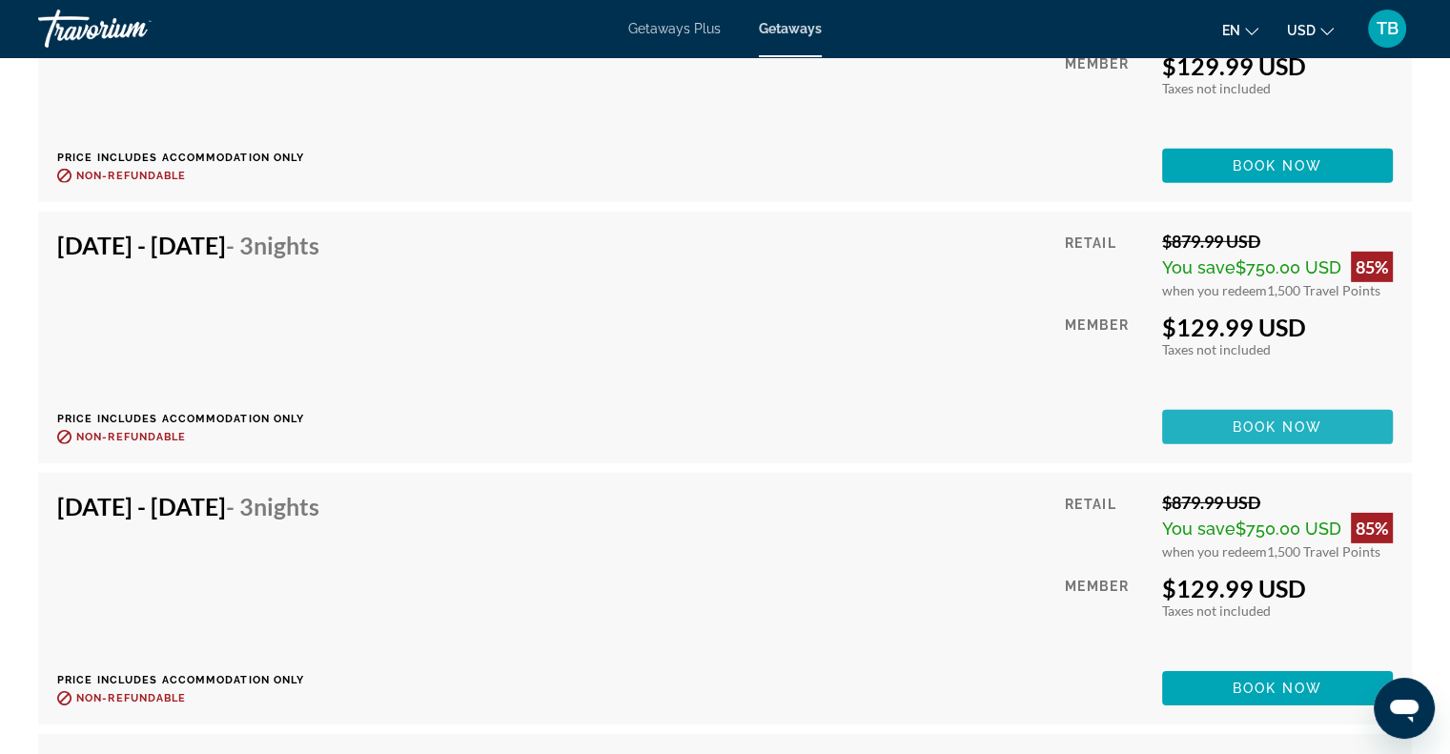
click at [1243, 422] on span "Book now" at bounding box center [1278, 426] width 91 height 15
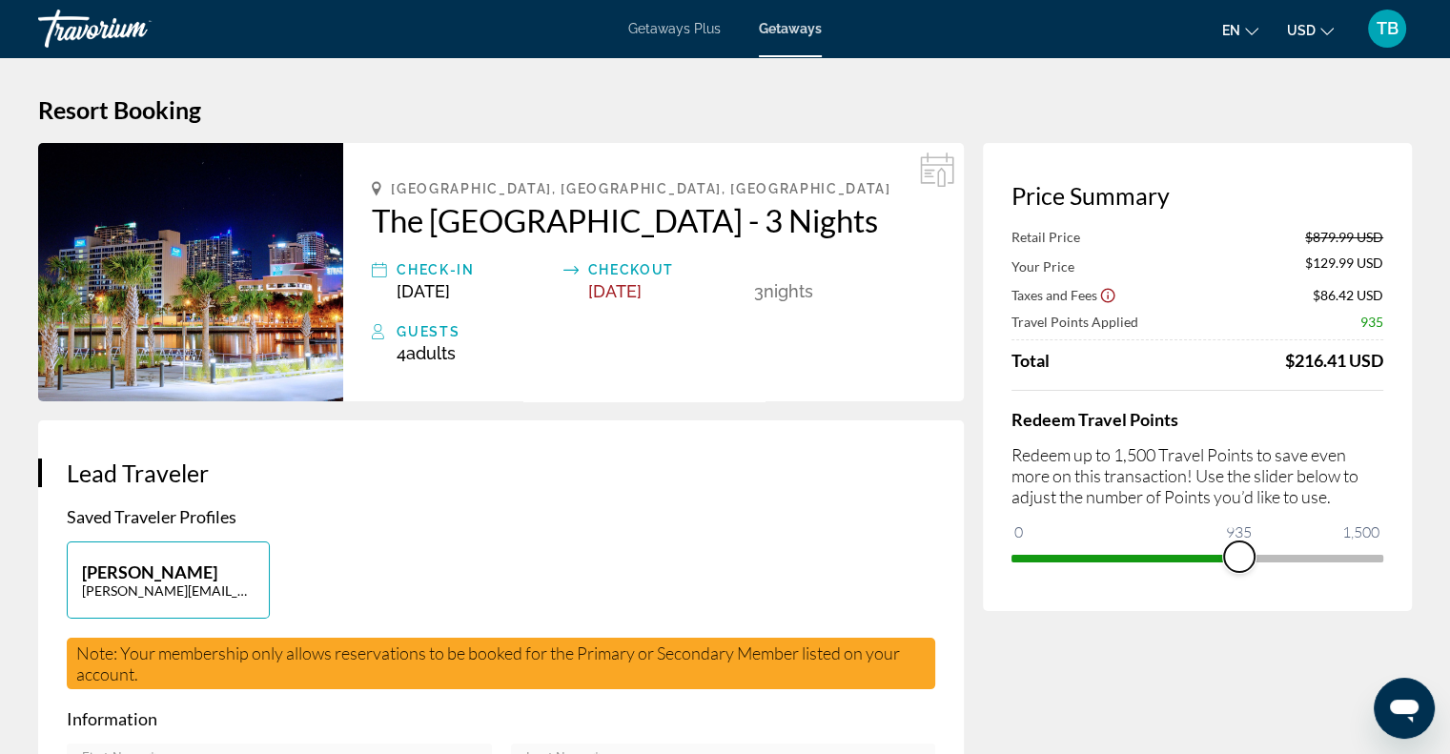
drag, startPoint x: 1367, startPoint y: 555, endPoint x: 1240, endPoint y: 566, distance: 127.3
click at [1240, 566] on span "ngx-slider" at bounding box center [1239, 556] width 31 height 31
drag, startPoint x: 1245, startPoint y: 561, endPoint x: 1193, endPoint y: 574, distance: 53.2
click at [1193, 574] on div "Price Summary Retail Price $879.99 USD Your Price $410.49 USD Taxes and Fees $1…" at bounding box center [1197, 377] width 429 height 468
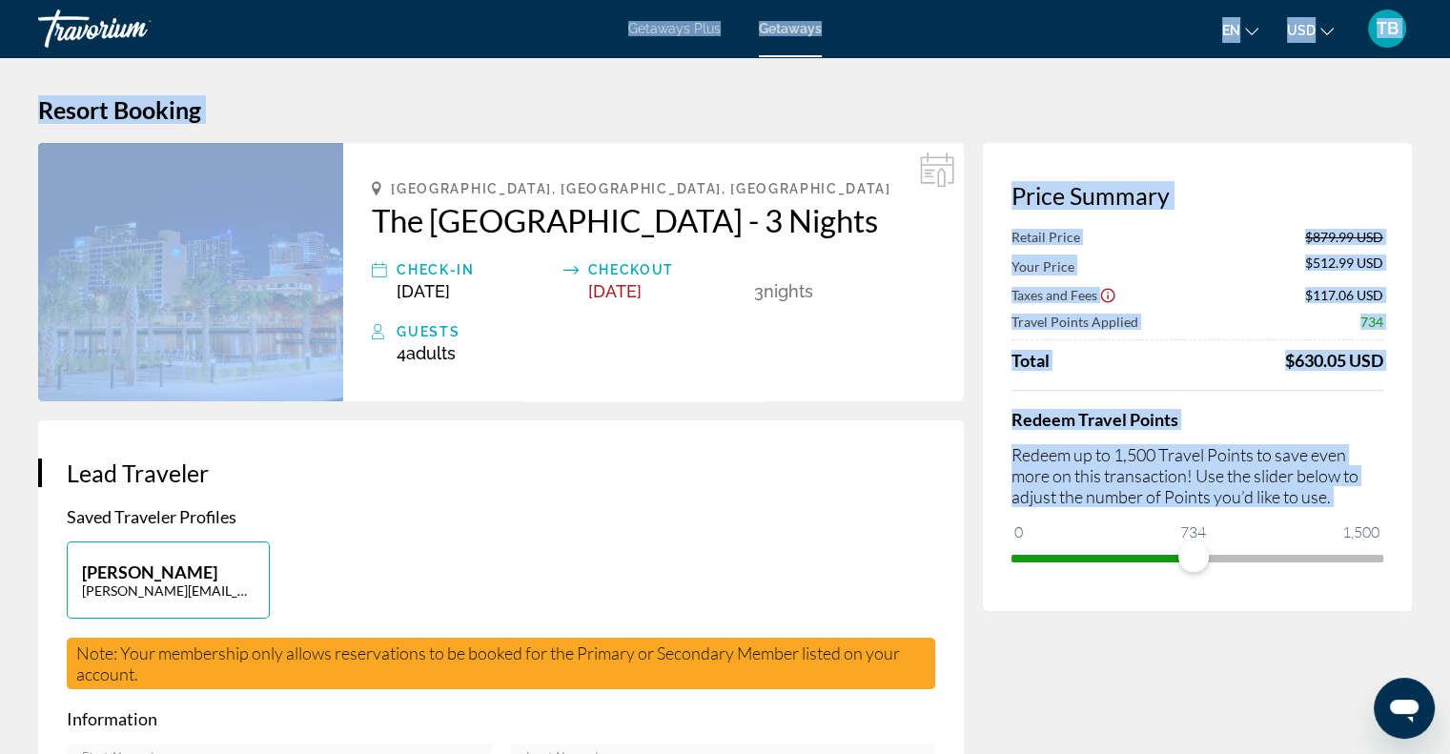
drag, startPoint x: 1204, startPoint y: 574, endPoint x: 1310, endPoint y: 556, distance: 107.4
click at [1310, 556] on div "Skip to main content Getaways Plus Getaways en English Español Français Italian…" at bounding box center [725, 377] width 1450 height 754
click at [1224, 523] on div "Redeem Travel Points Redeem up to 1,500 Travel Points to save even more on this…" at bounding box center [1197, 481] width 372 height 183
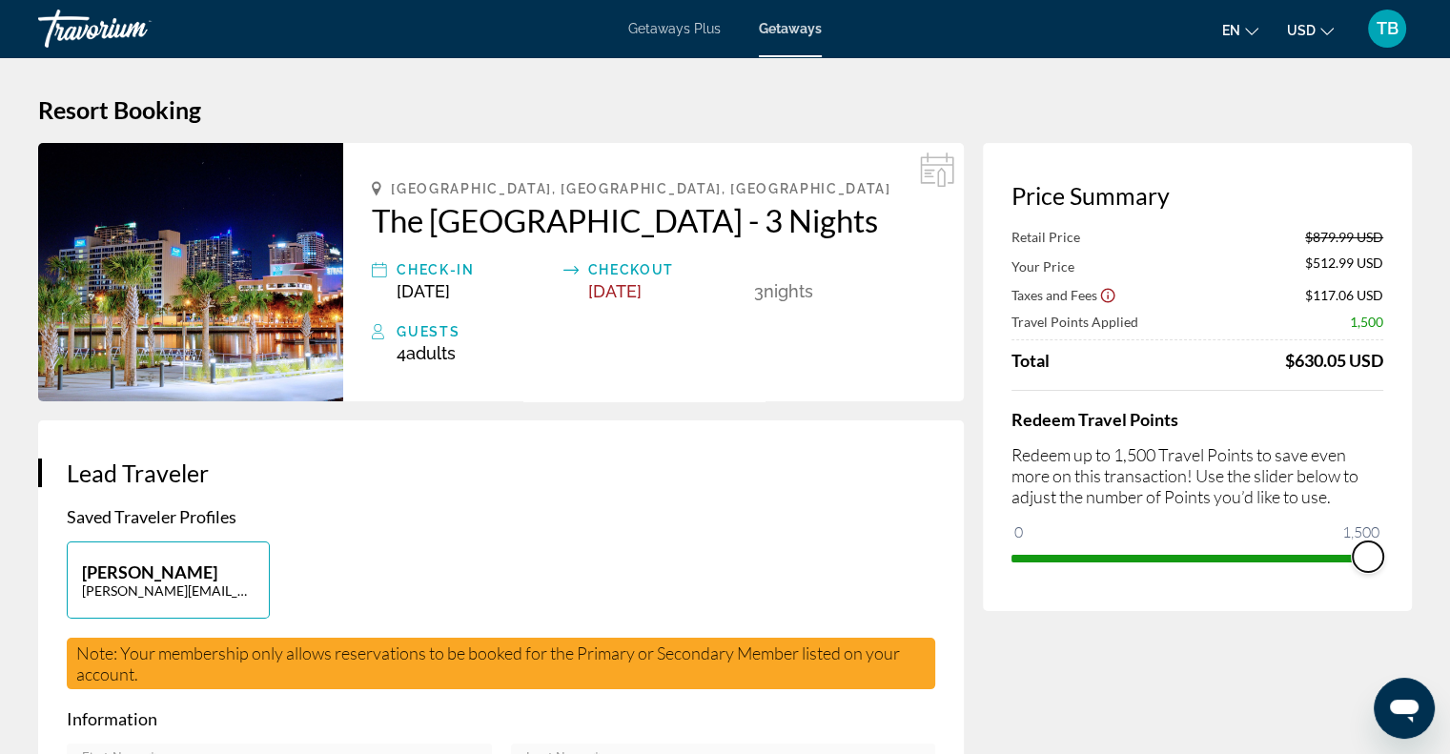
drag, startPoint x: 1190, startPoint y: 560, endPoint x: 1414, endPoint y: 536, distance: 225.3
drag, startPoint x: 1365, startPoint y: 552, endPoint x: 1405, endPoint y: 558, distance: 40.4
click at [1405, 558] on div "Price Summary Retail Price $879.99 USD Your Price $129.99 USD Taxes and Fees $8…" at bounding box center [1197, 377] width 429 height 468
